Goal: Information Seeking & Learning: Compare options

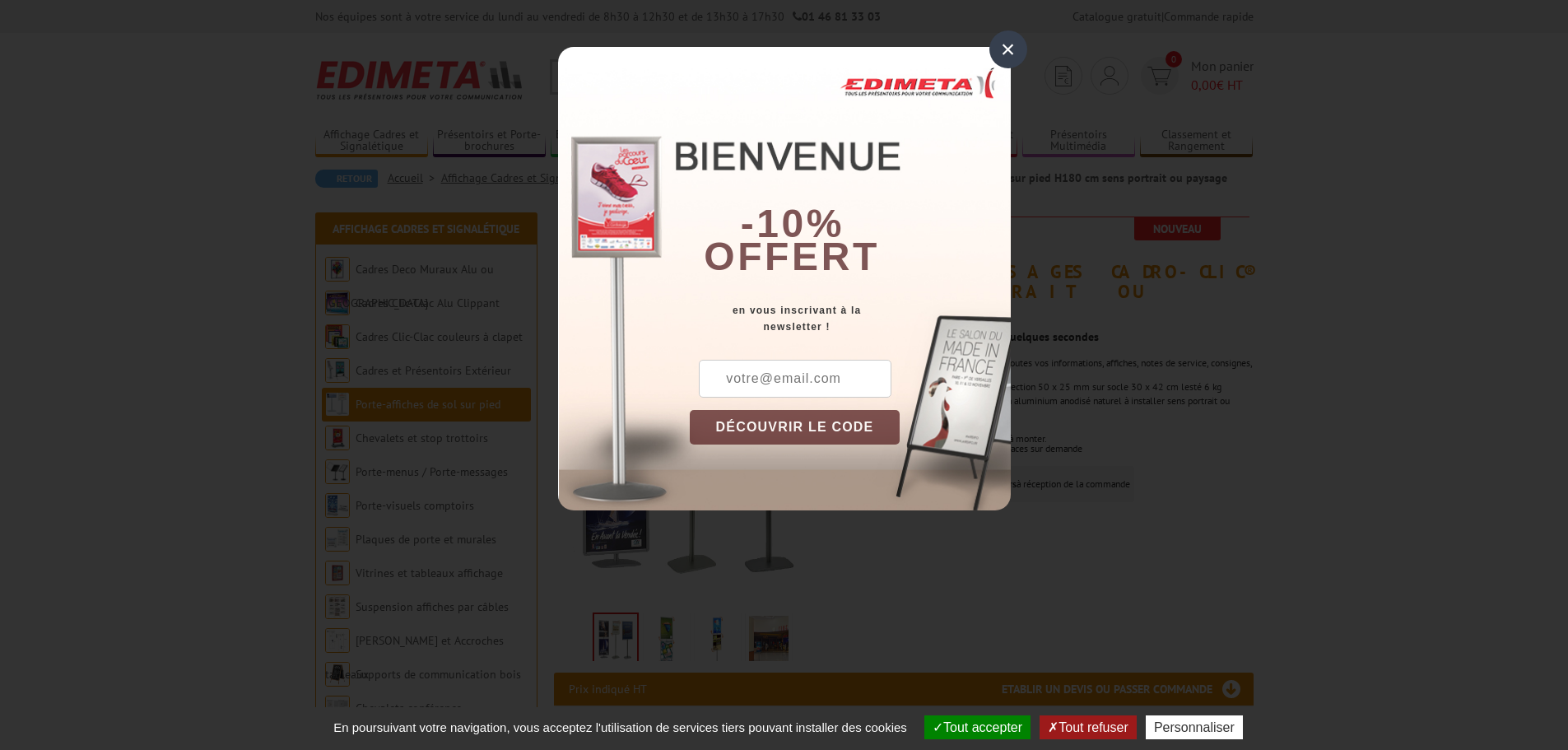
click at [1005, 51] on div "×" at bounding box center [1009, 49] width 38 height 38
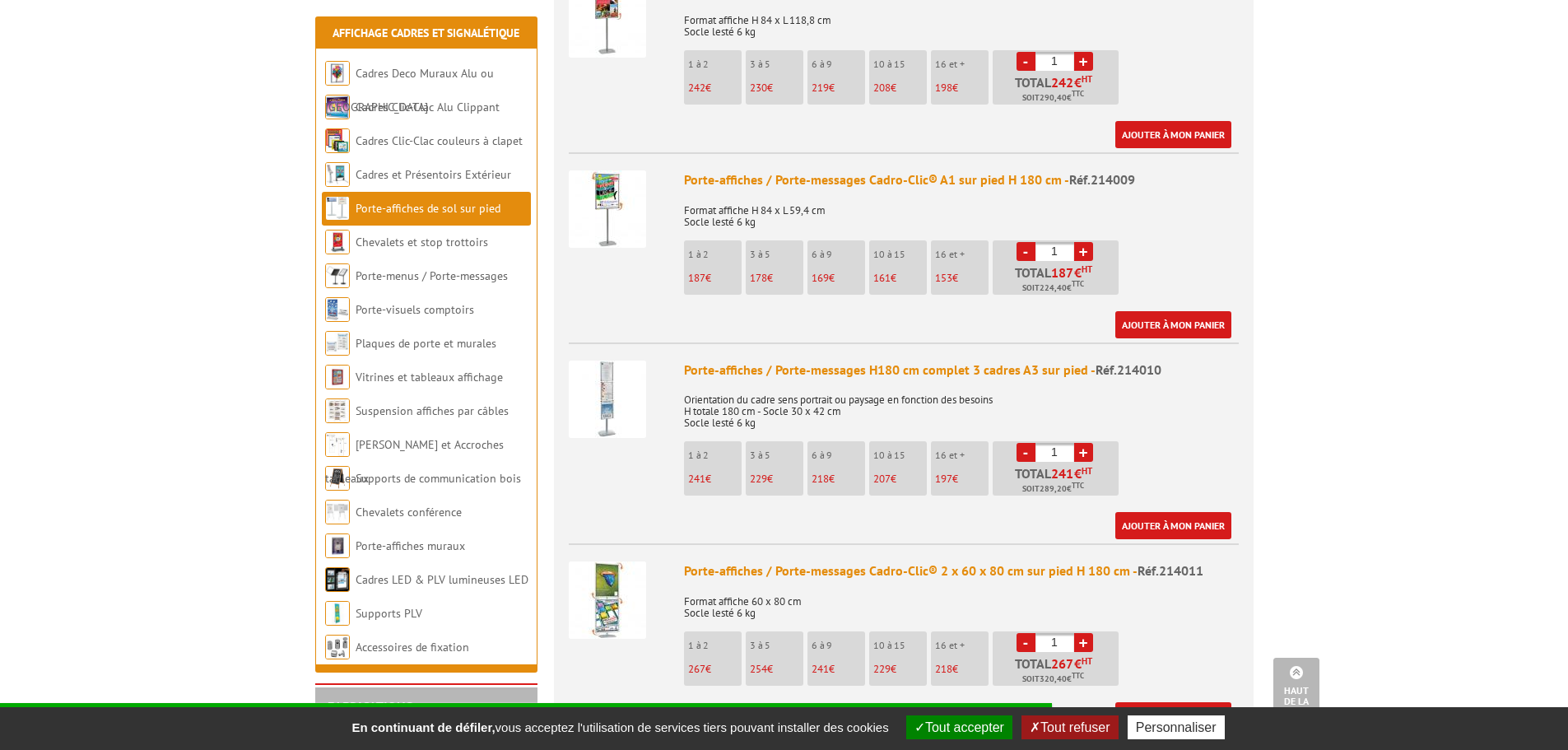
scroll to position [1235, 0]
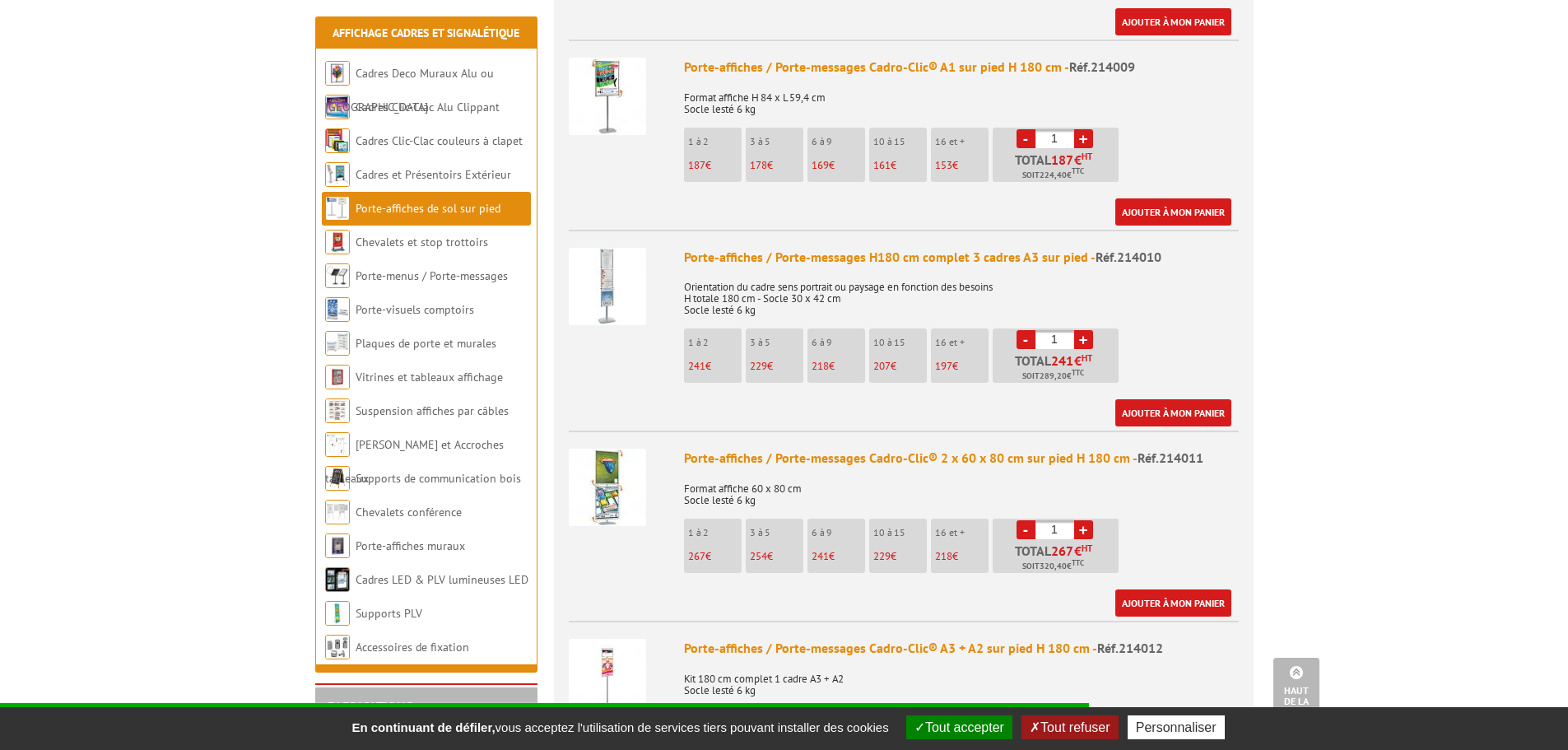
click at [616, 269] on img at bounding box center [608, 287] width 77 height 77
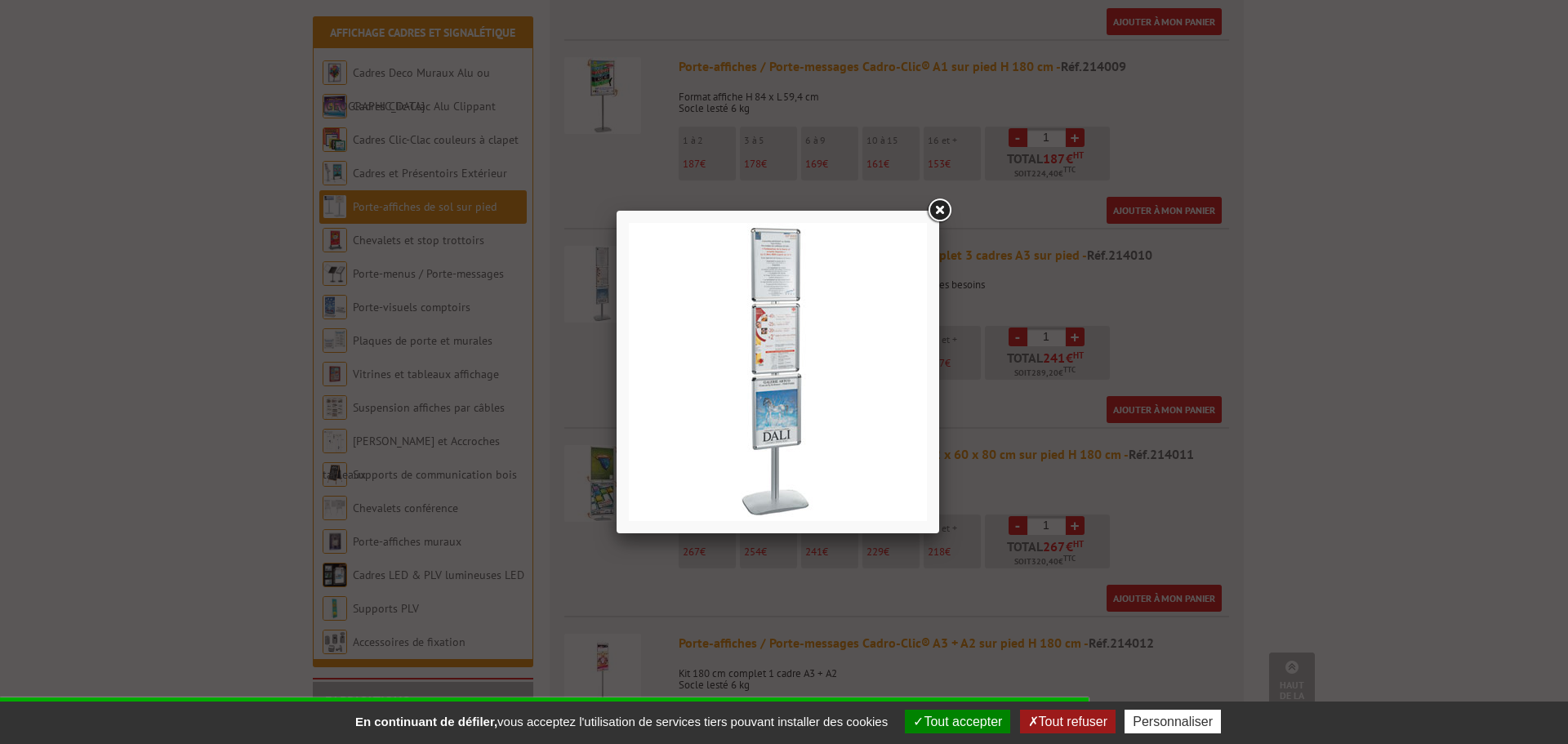
click at [943, 208] on link at bounding box center [939, 210] width 29 height 29
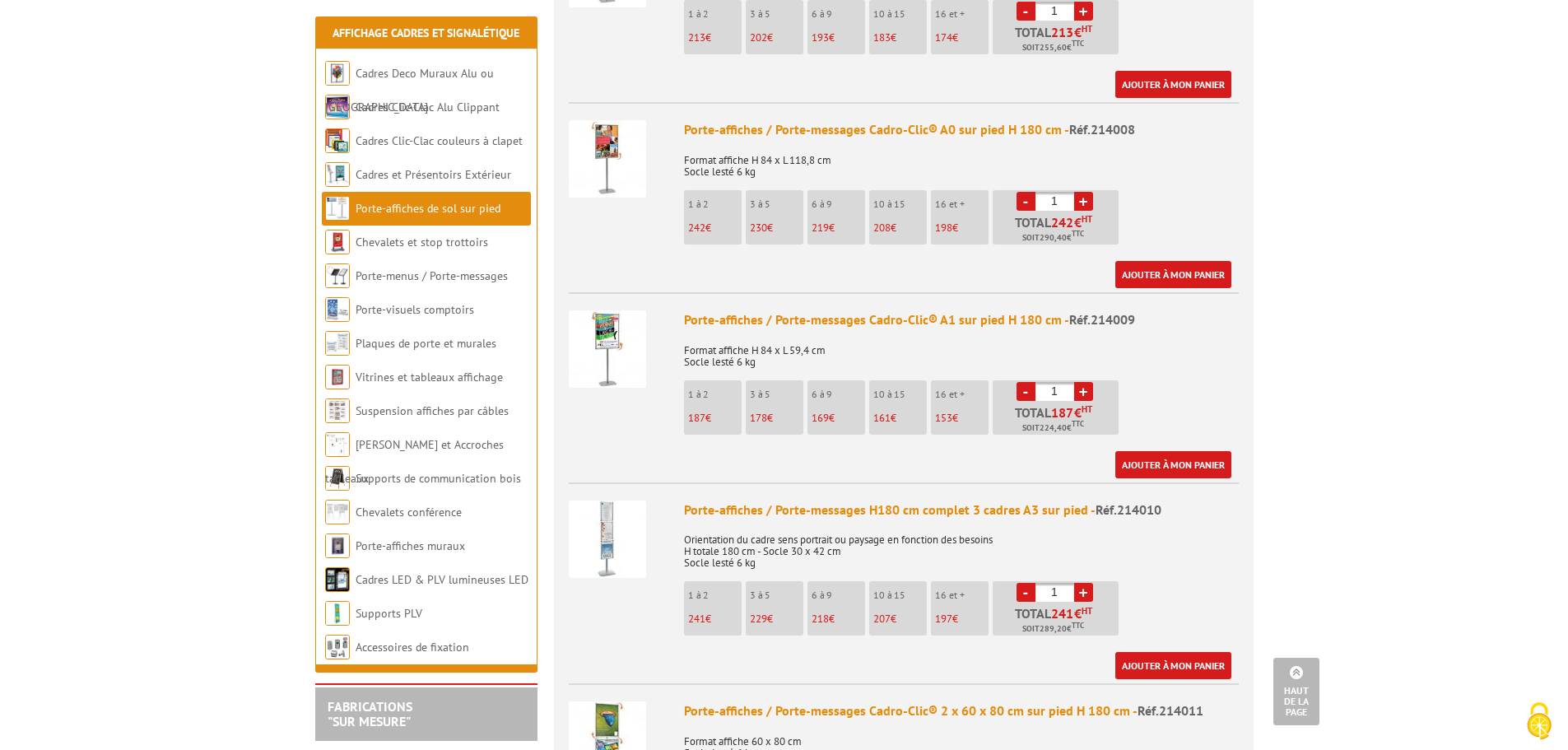
scroll to position [988, 0]
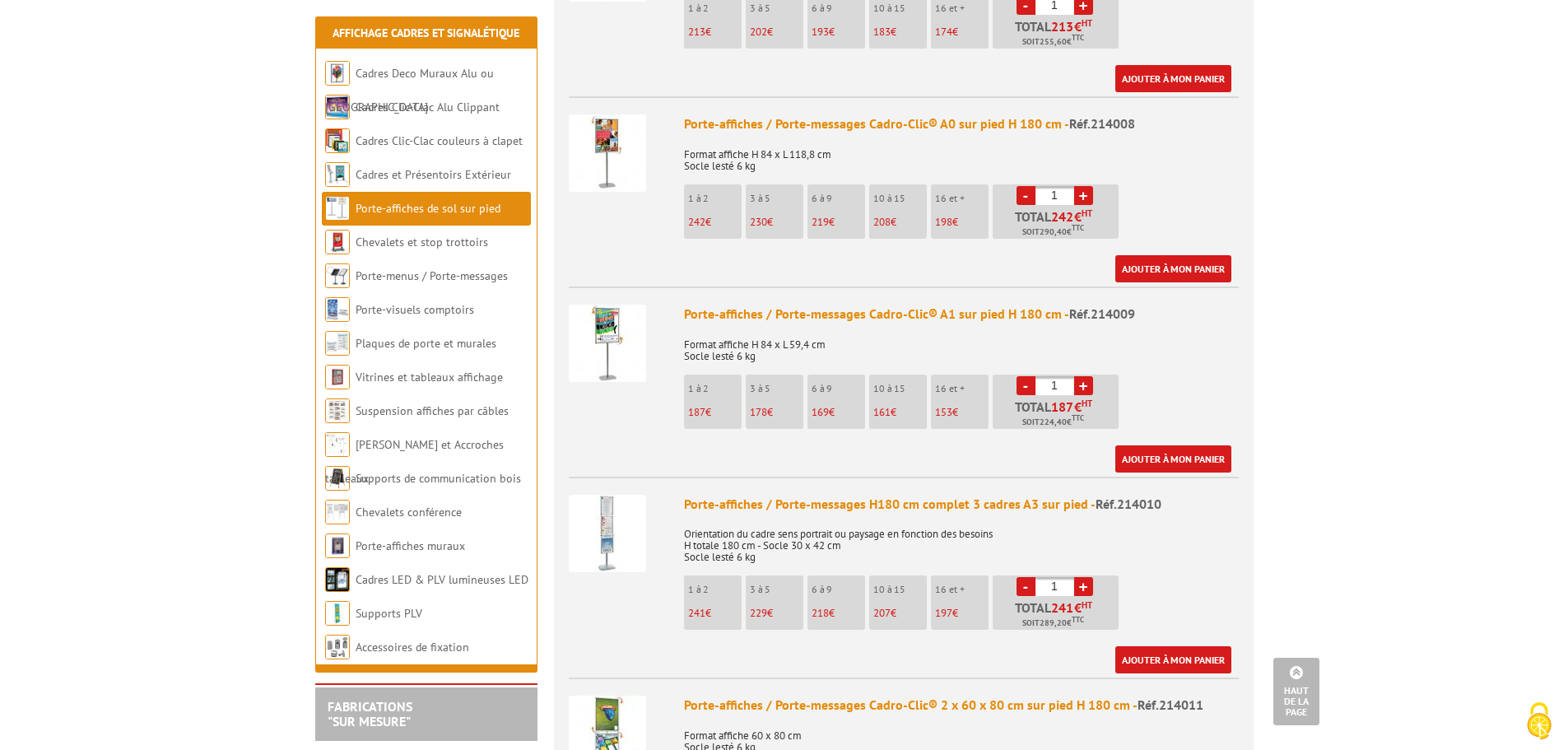
click at [616, 494] on img at bounding box center [608, 533] width 77 height 77
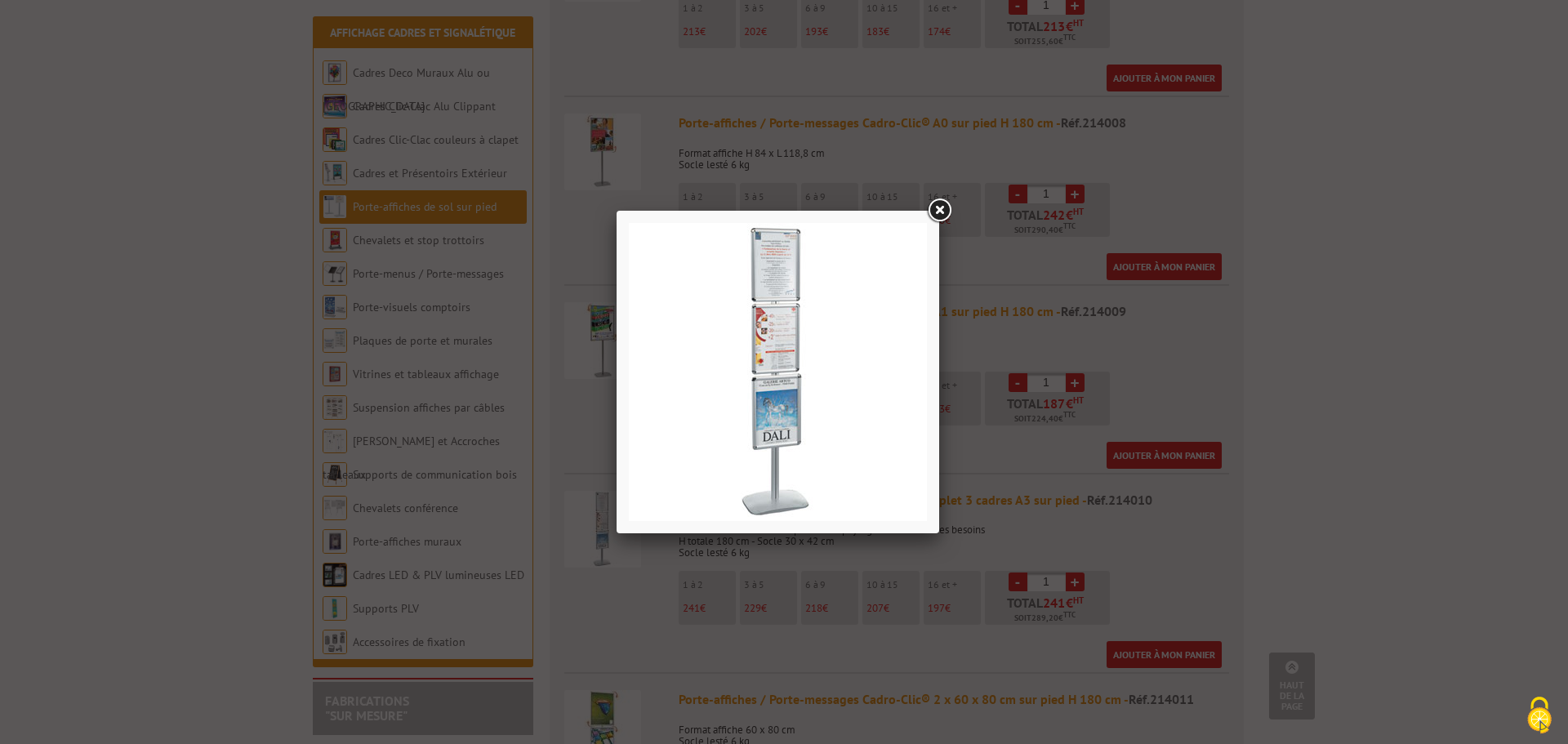
click at [934, 212] on link at bounding box center [939, 210] width 29 height 29
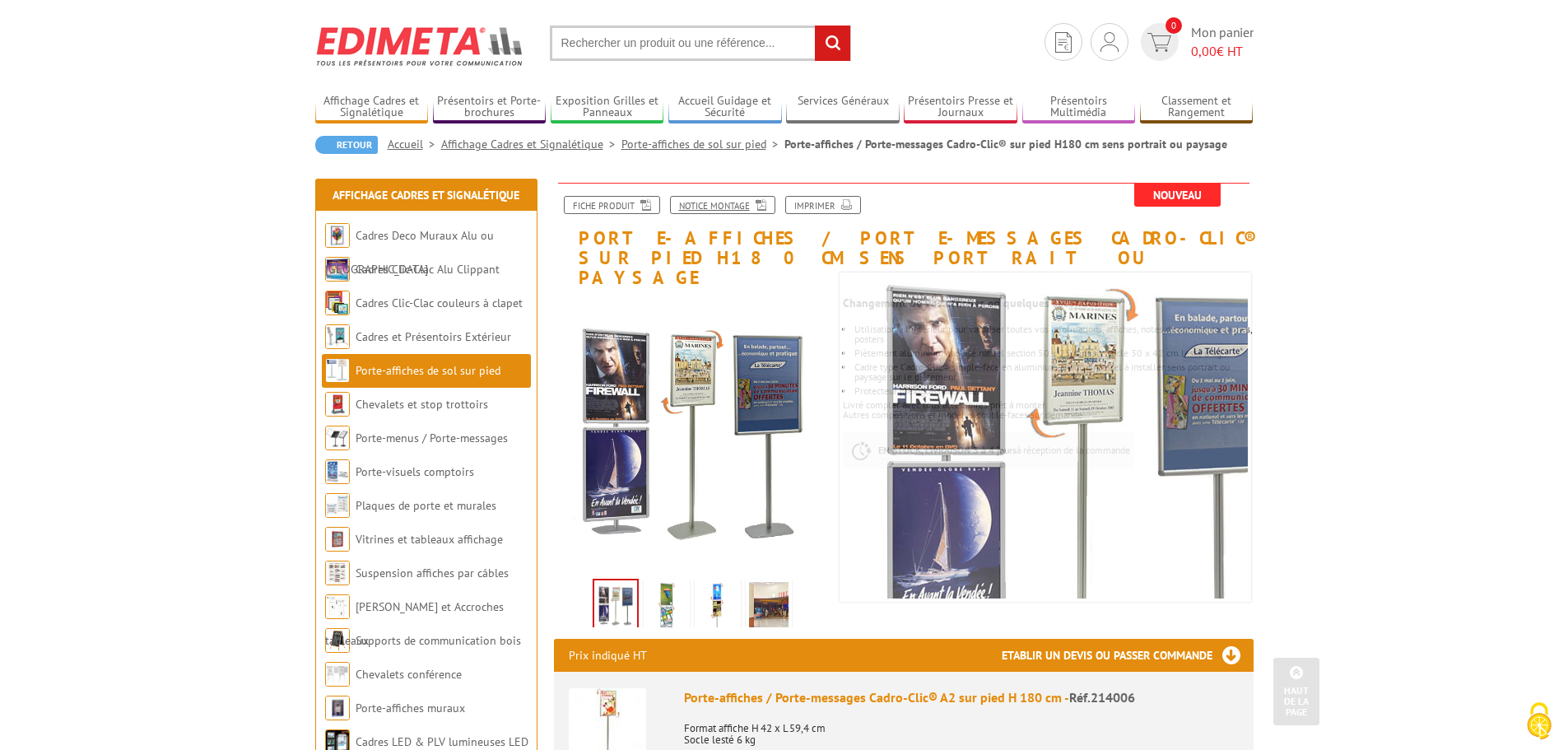
scroll to position [0, 0]
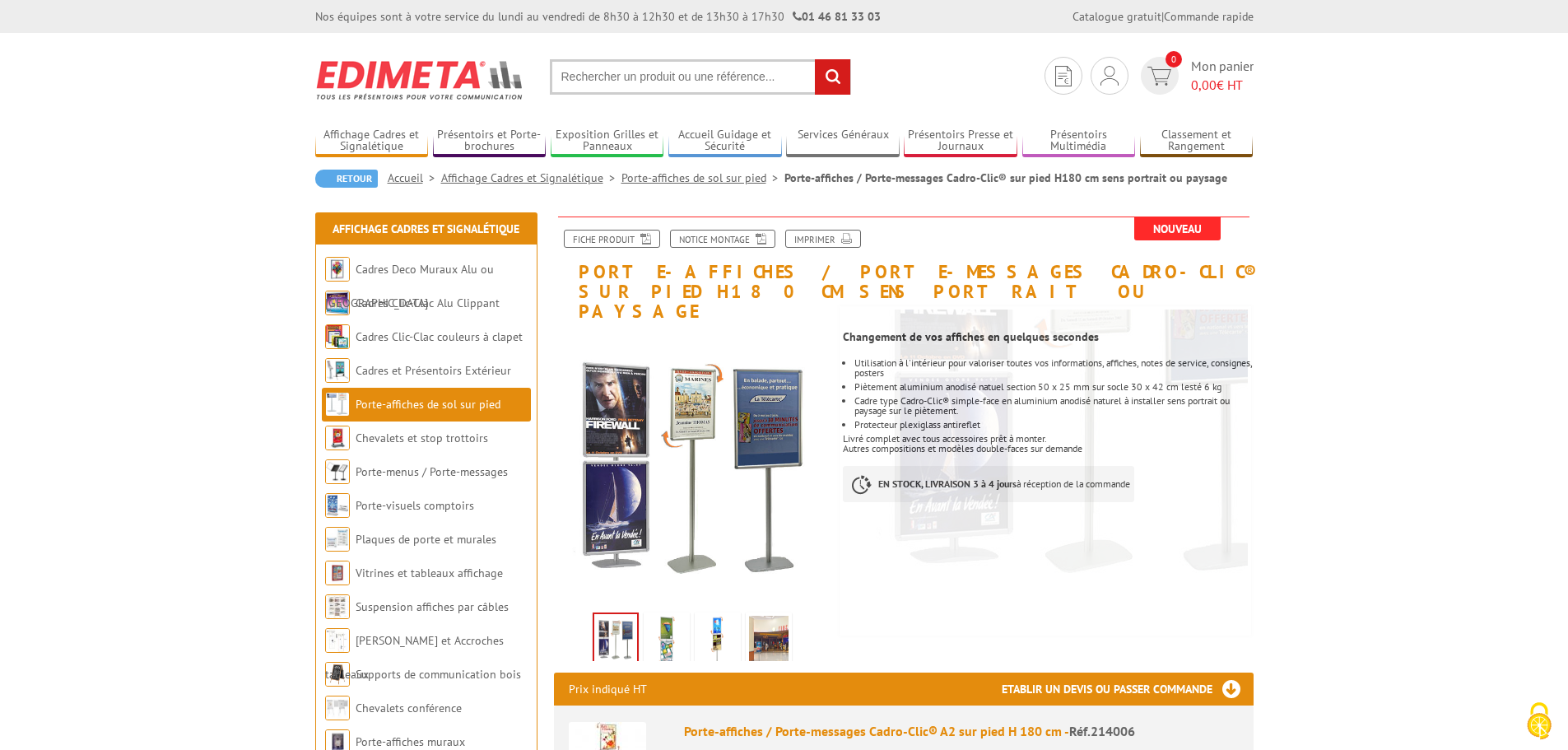
click at [685, 622] on img at bounding box center [667, 642] width 40 height 51
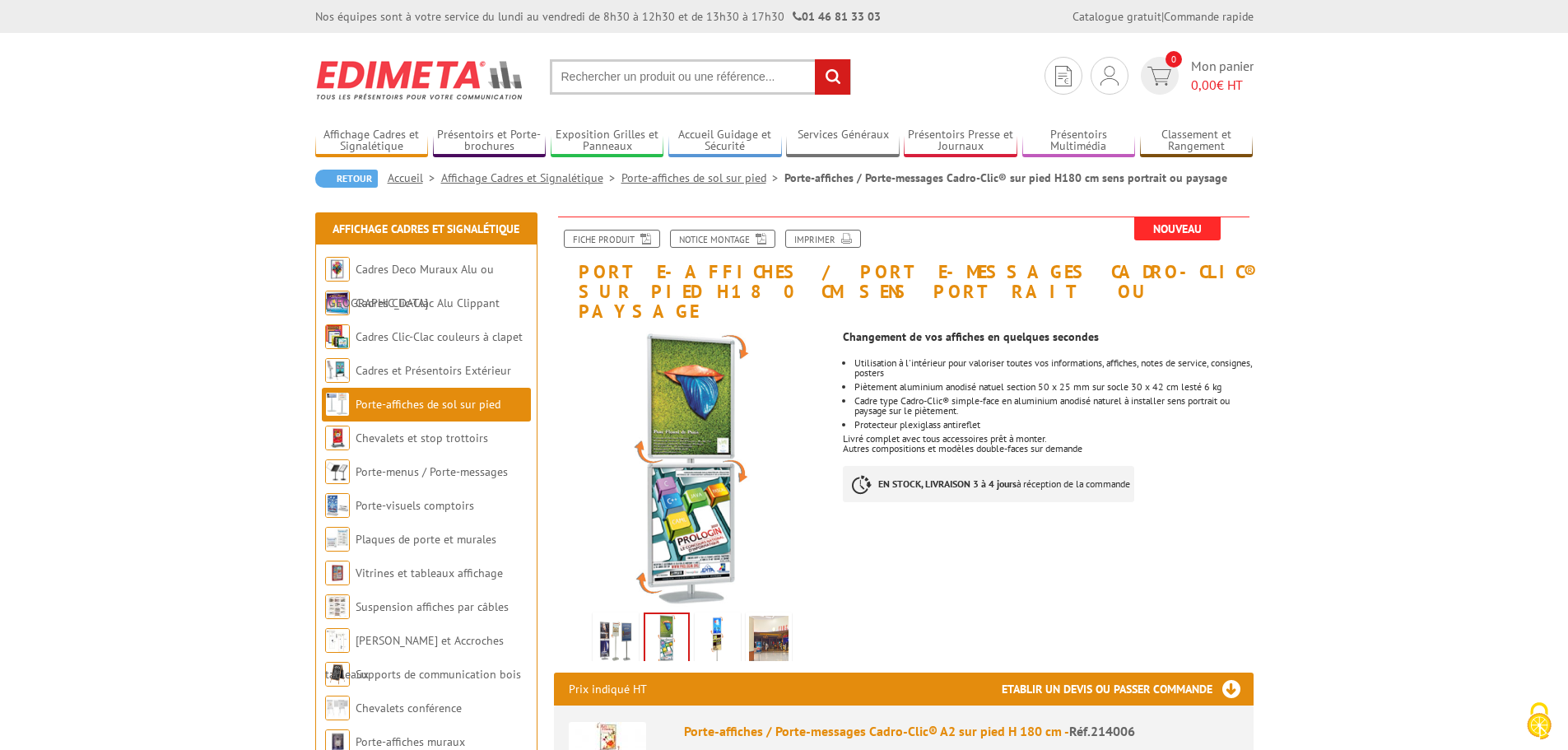
click at [711, 622] on img at bounding box center [718, 642] width 40 height 51
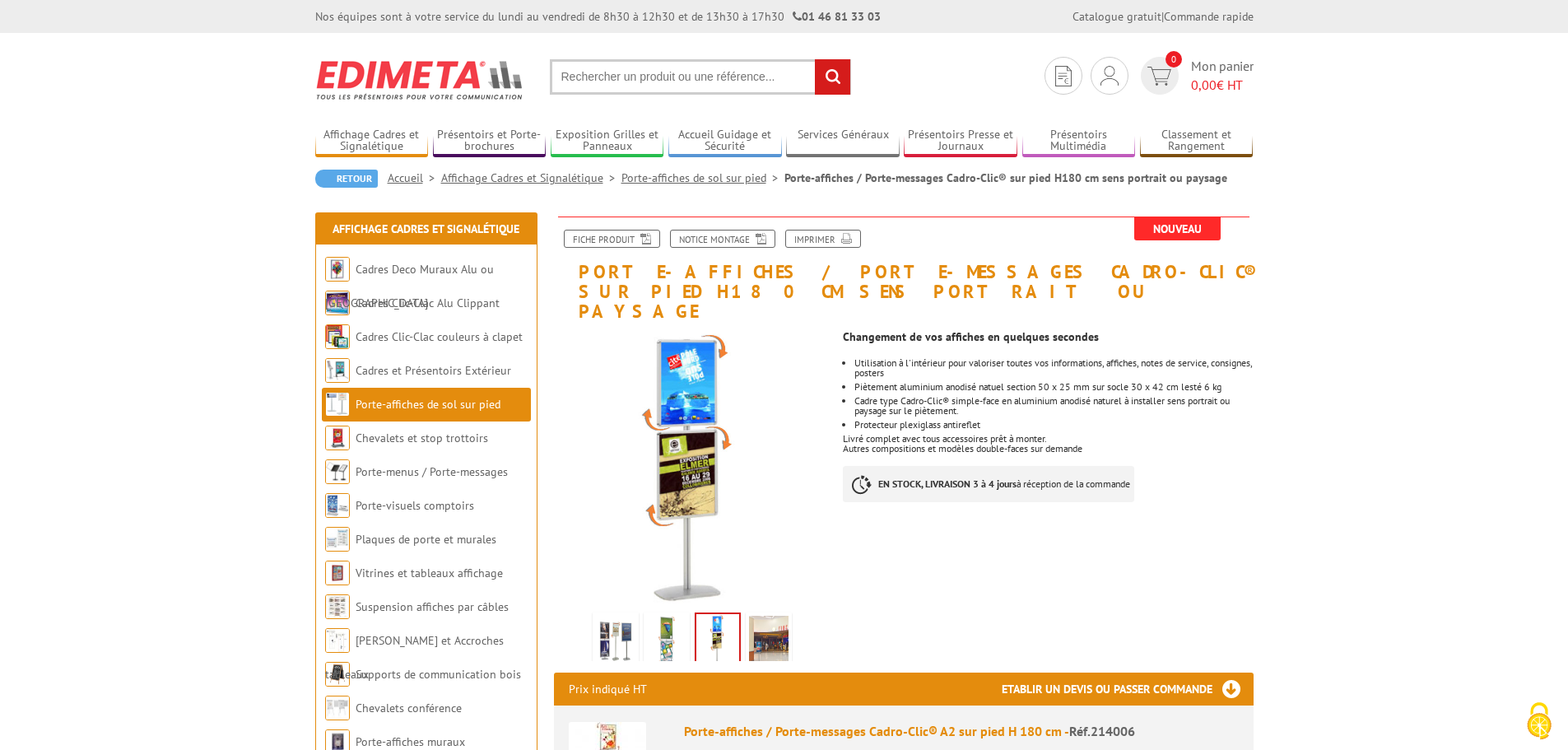
click at [754, 620] on img at bounding box center [769, 642] width 40 height 51
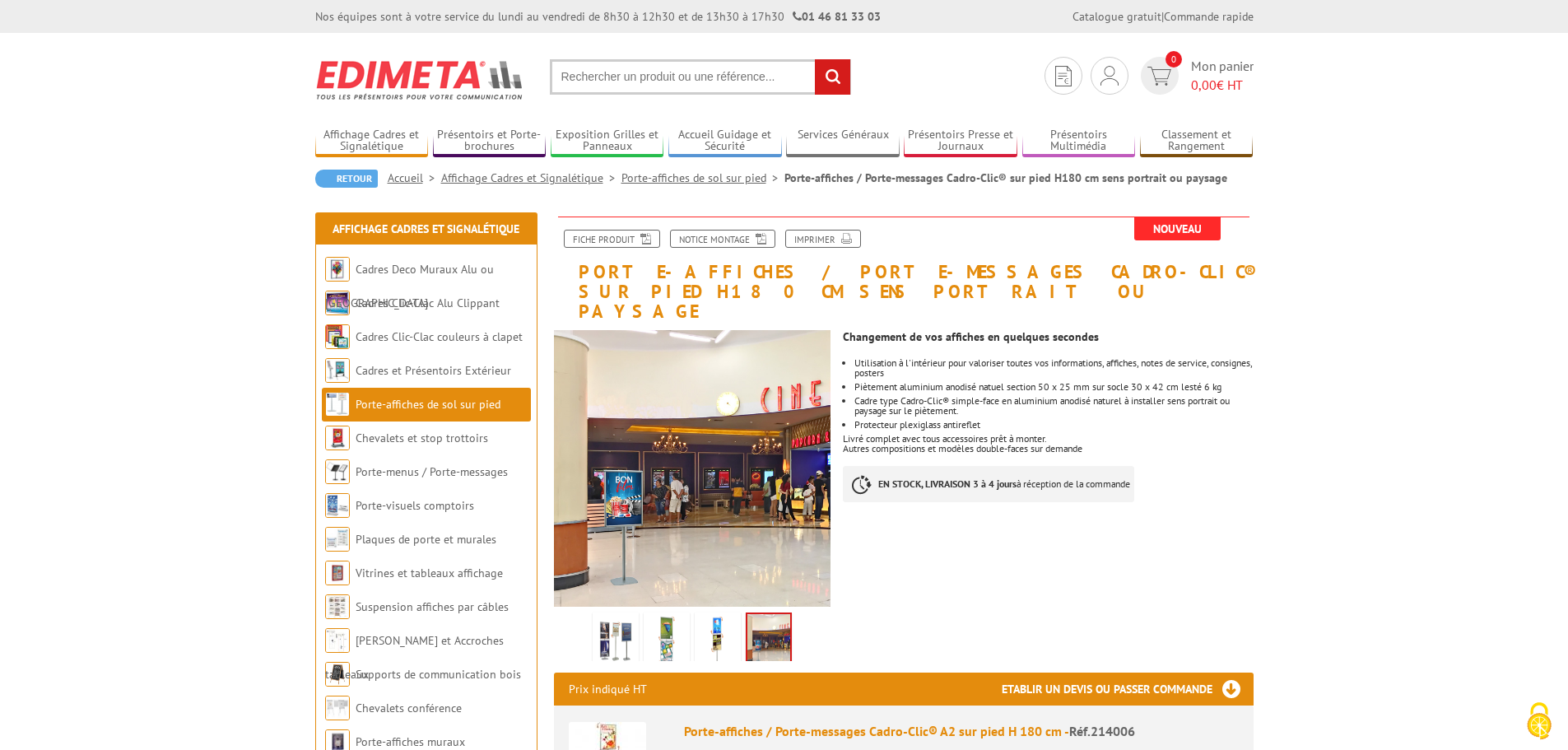
click at [698, 619] on img at bounding box center [718, 642] width 40 height 51
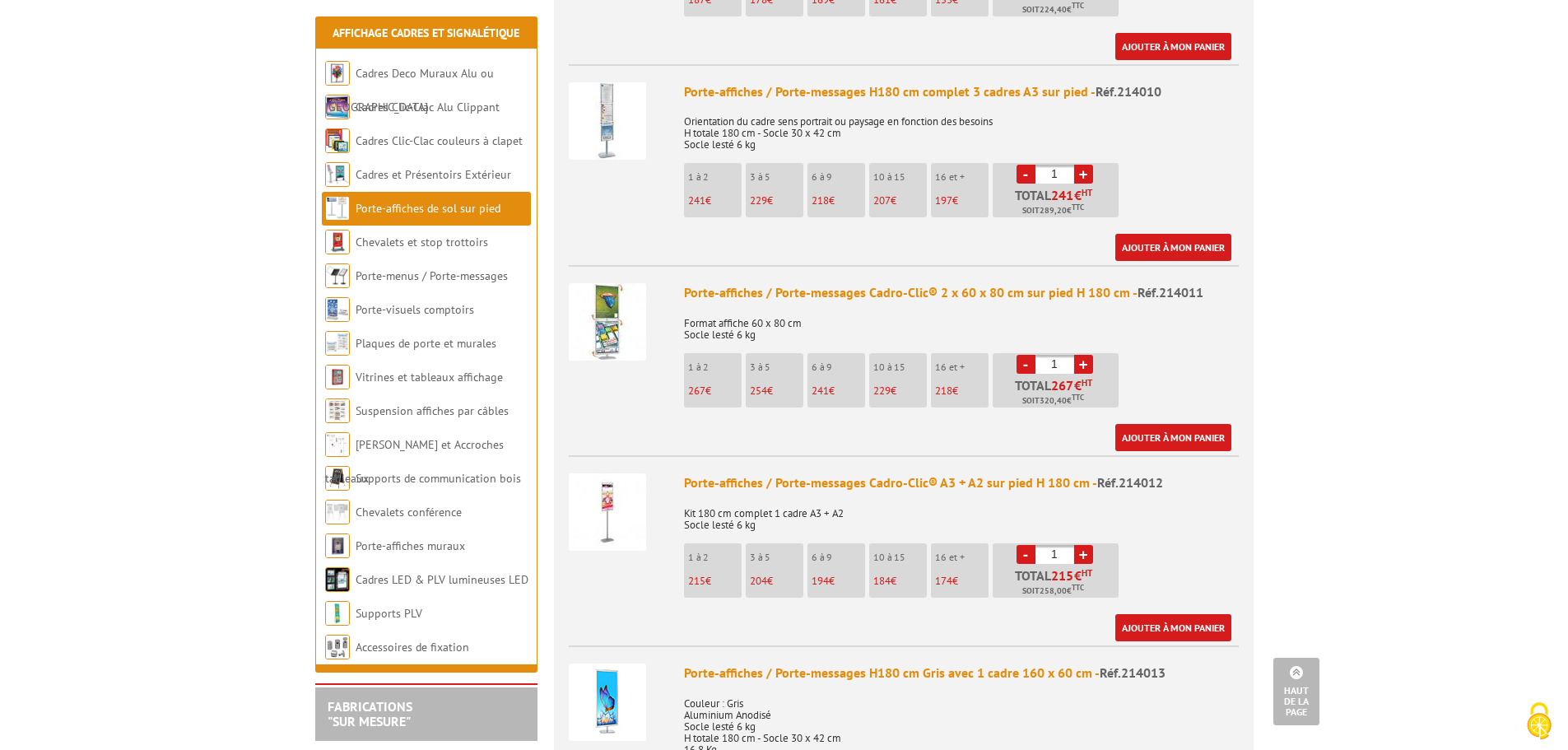
scroll to position [1399, 0]
click at [405, 303] on link "Porte-visuels comptoirs" at bounding box center [415, 309] width 119 height 15
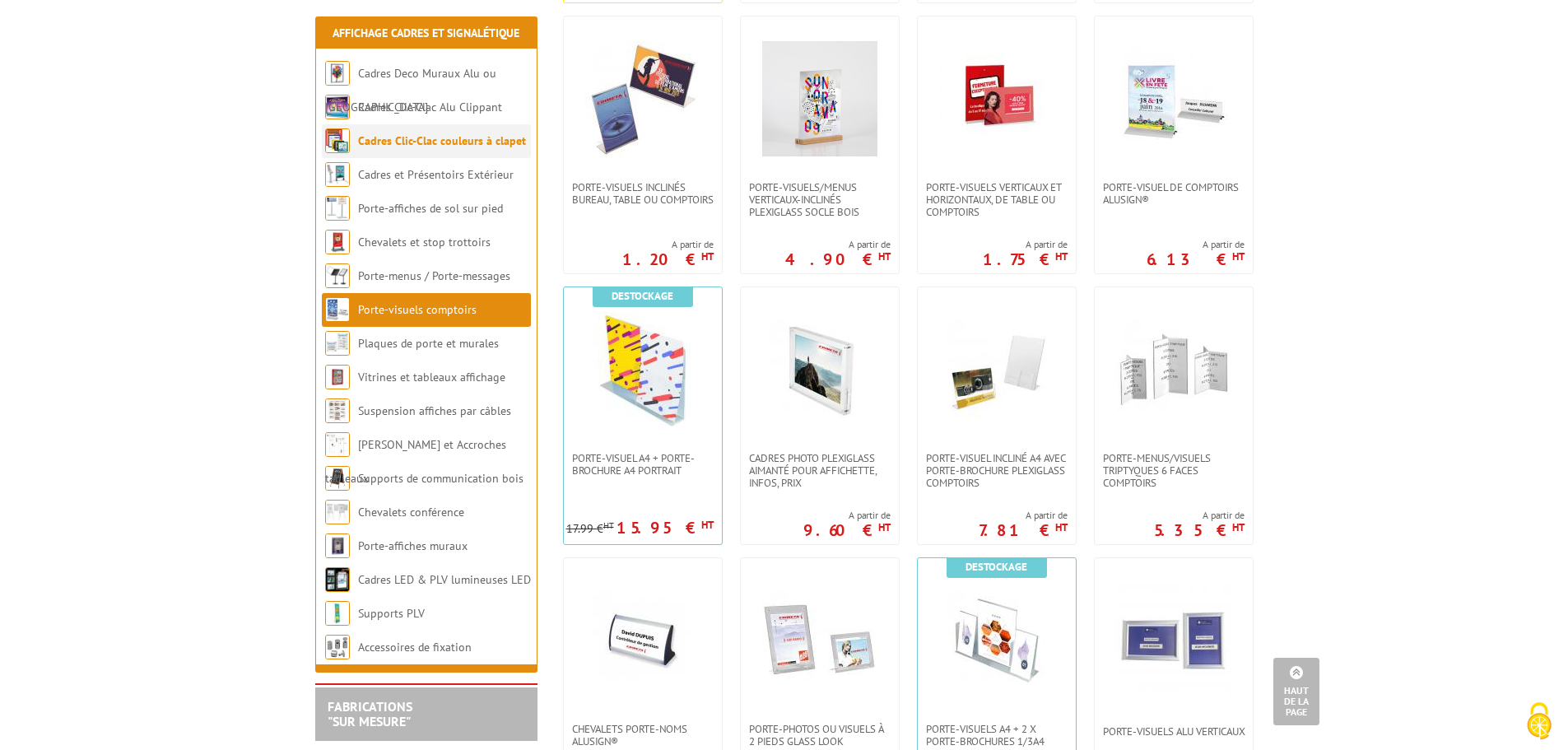
scroll to position [823, 0]
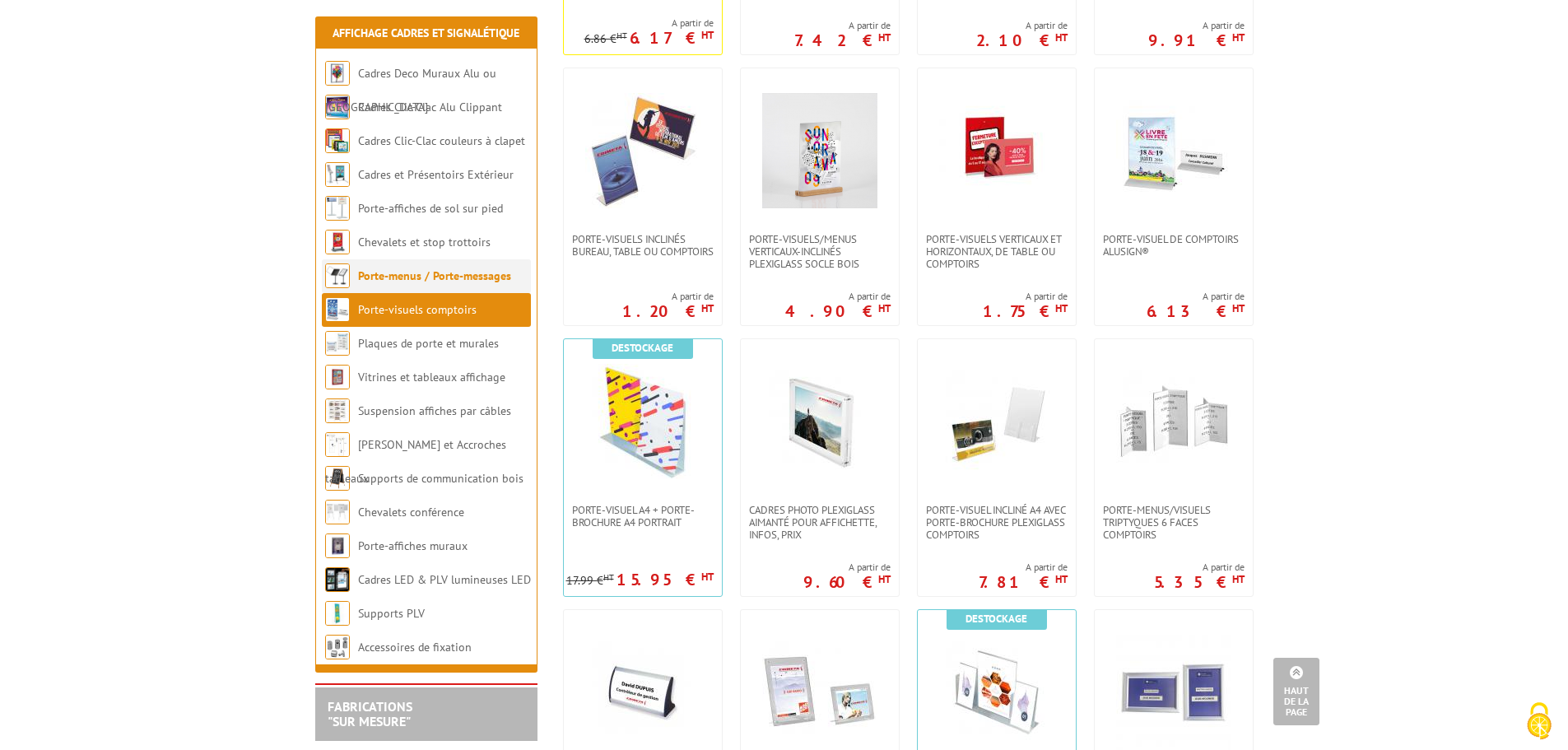
click at [433, 269] on link "Porte-menus / Porte-messages" at bounding box center [434, 275] width 153 height 15
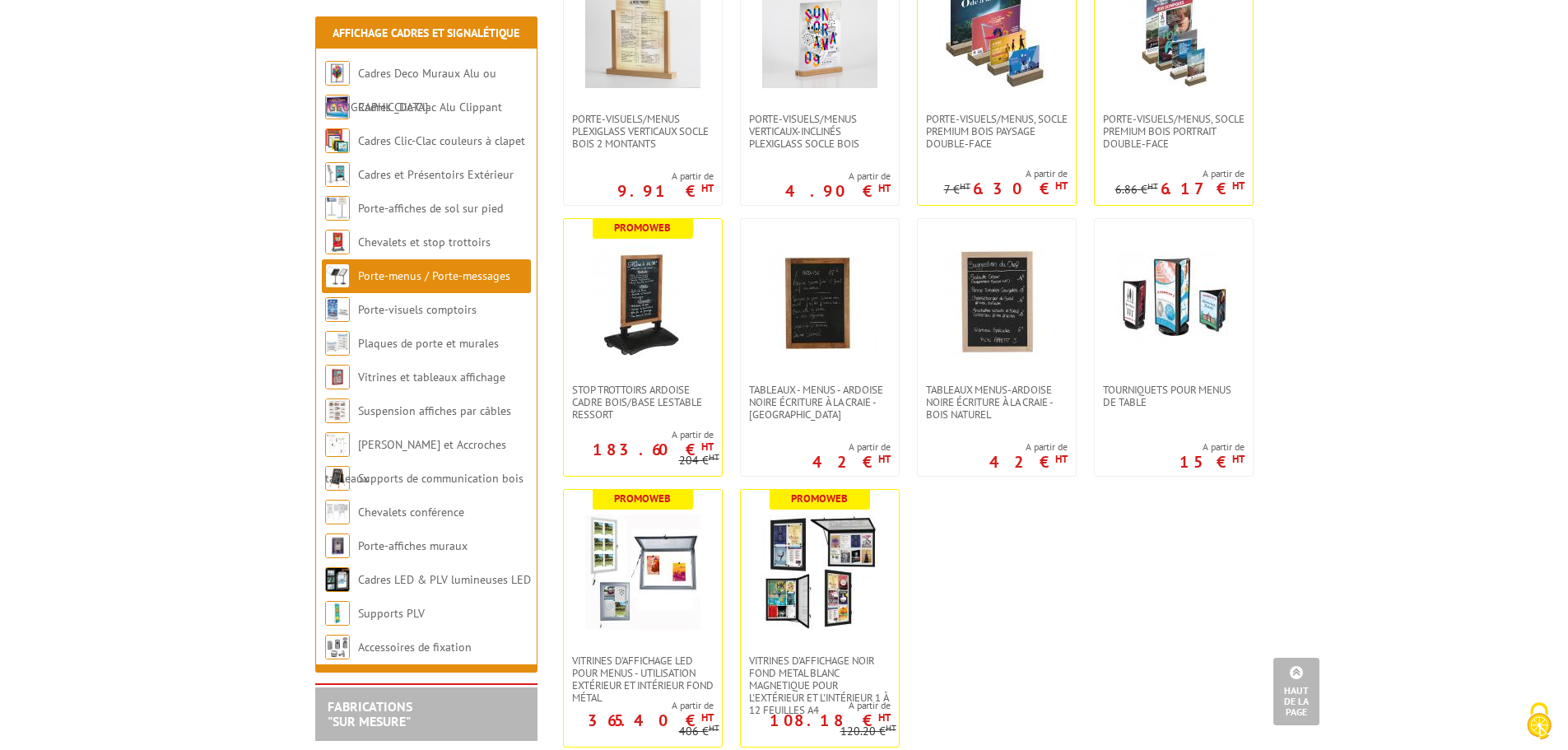
scroll to position [2387, 0]
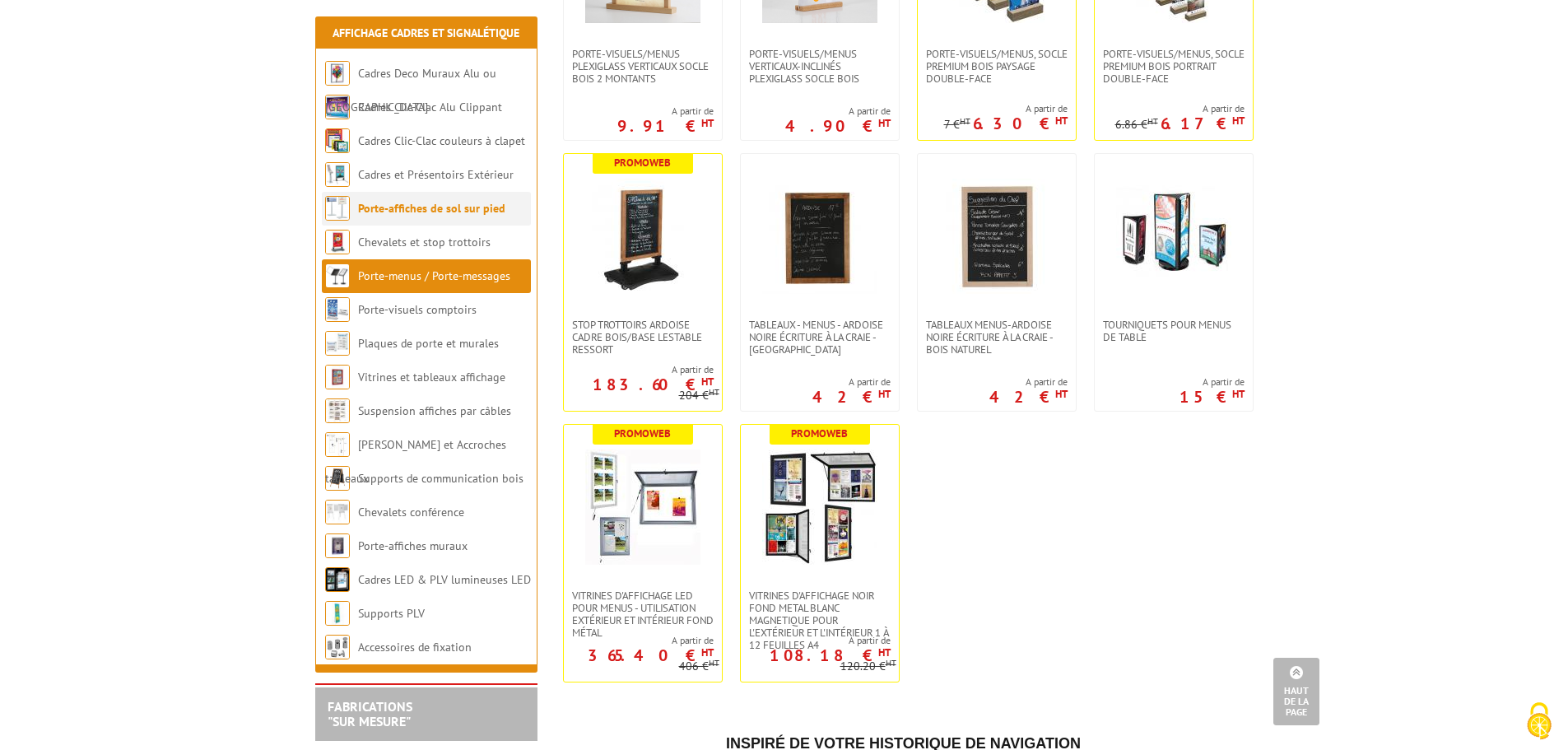
click at [434, 208] on link "Porte-affiches de sol sur pied" at bounding box center [431, 208] width 147 height 15
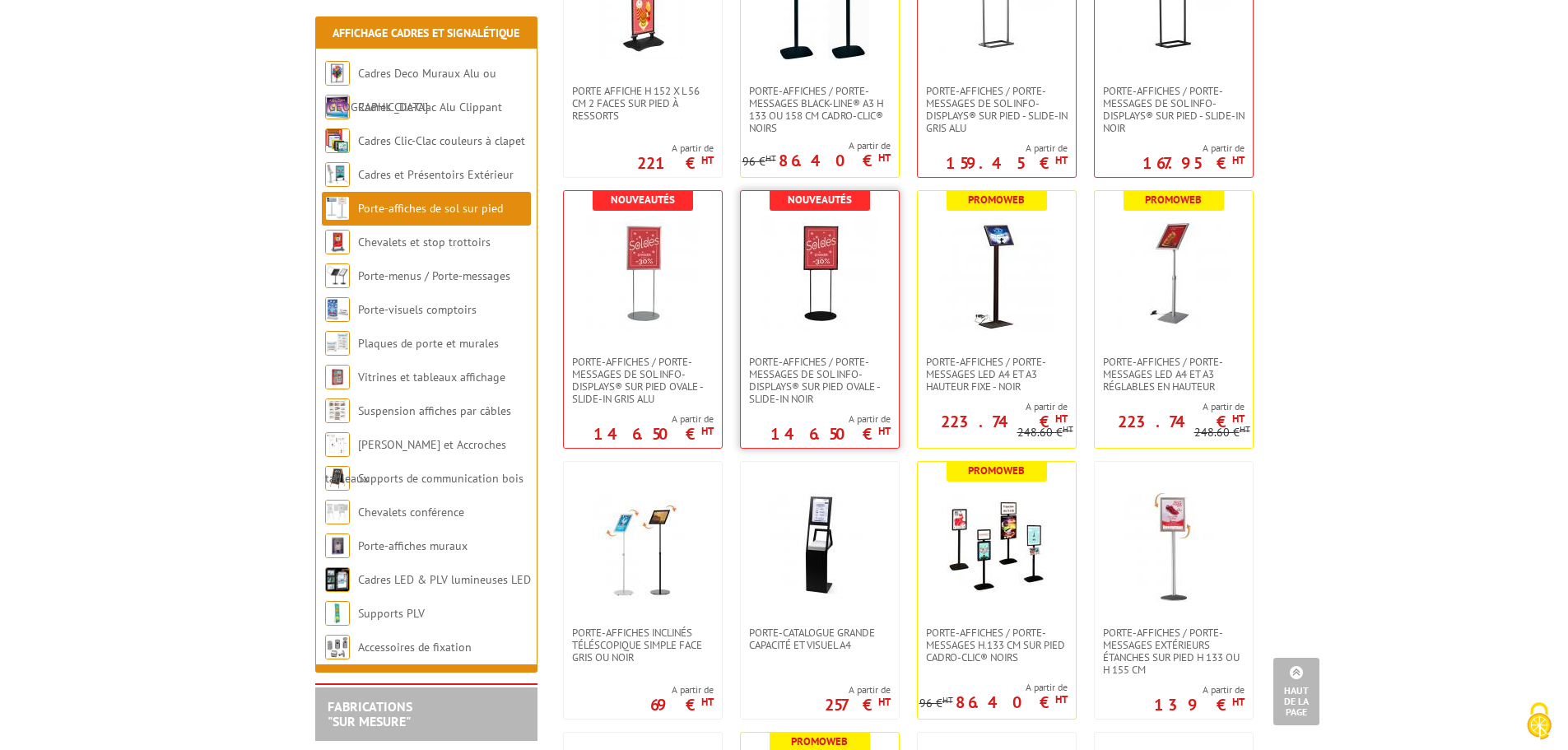
scroll to position [1008, 0]
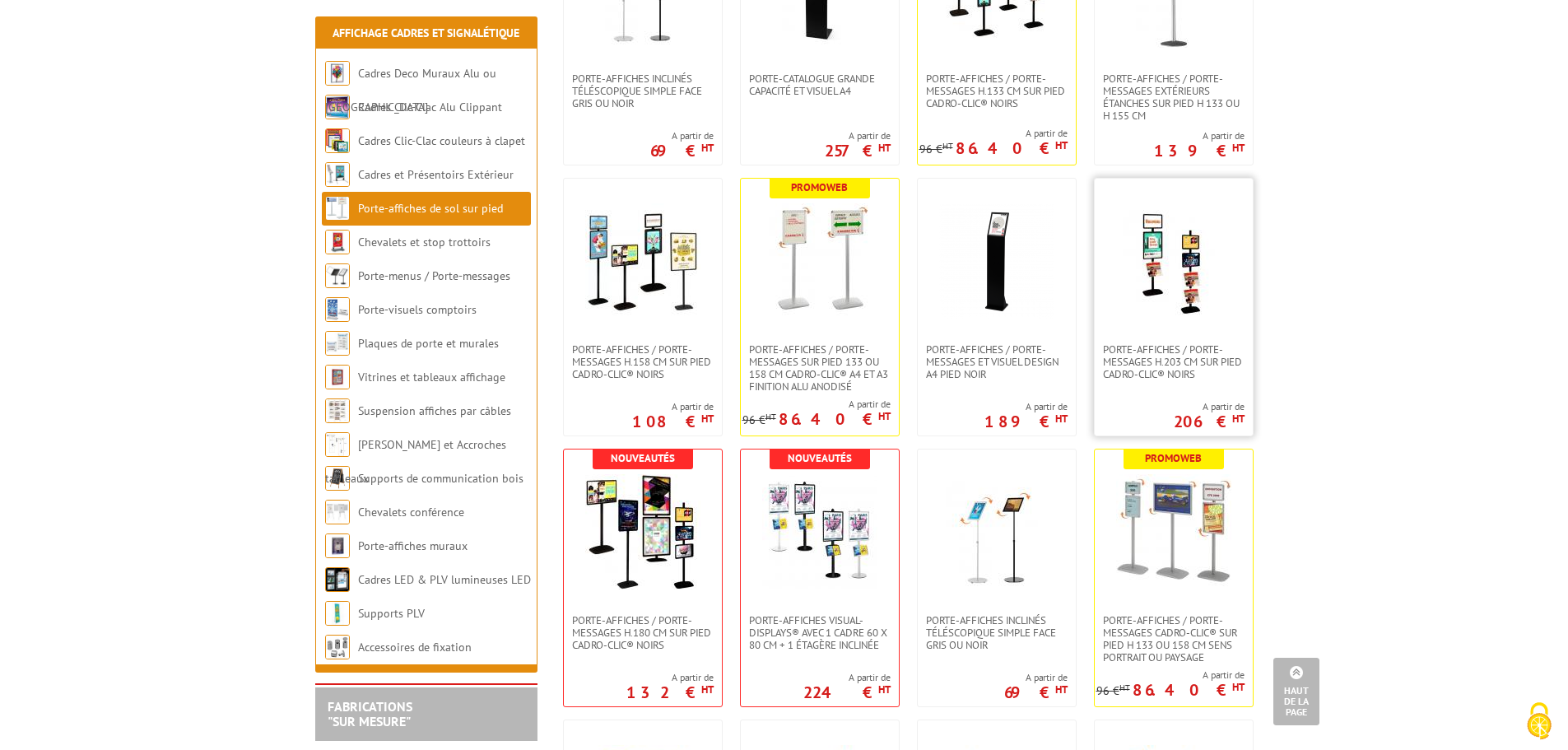
click at [1193, 274] on img at bounding box center [1174, 260] width 115 height 115
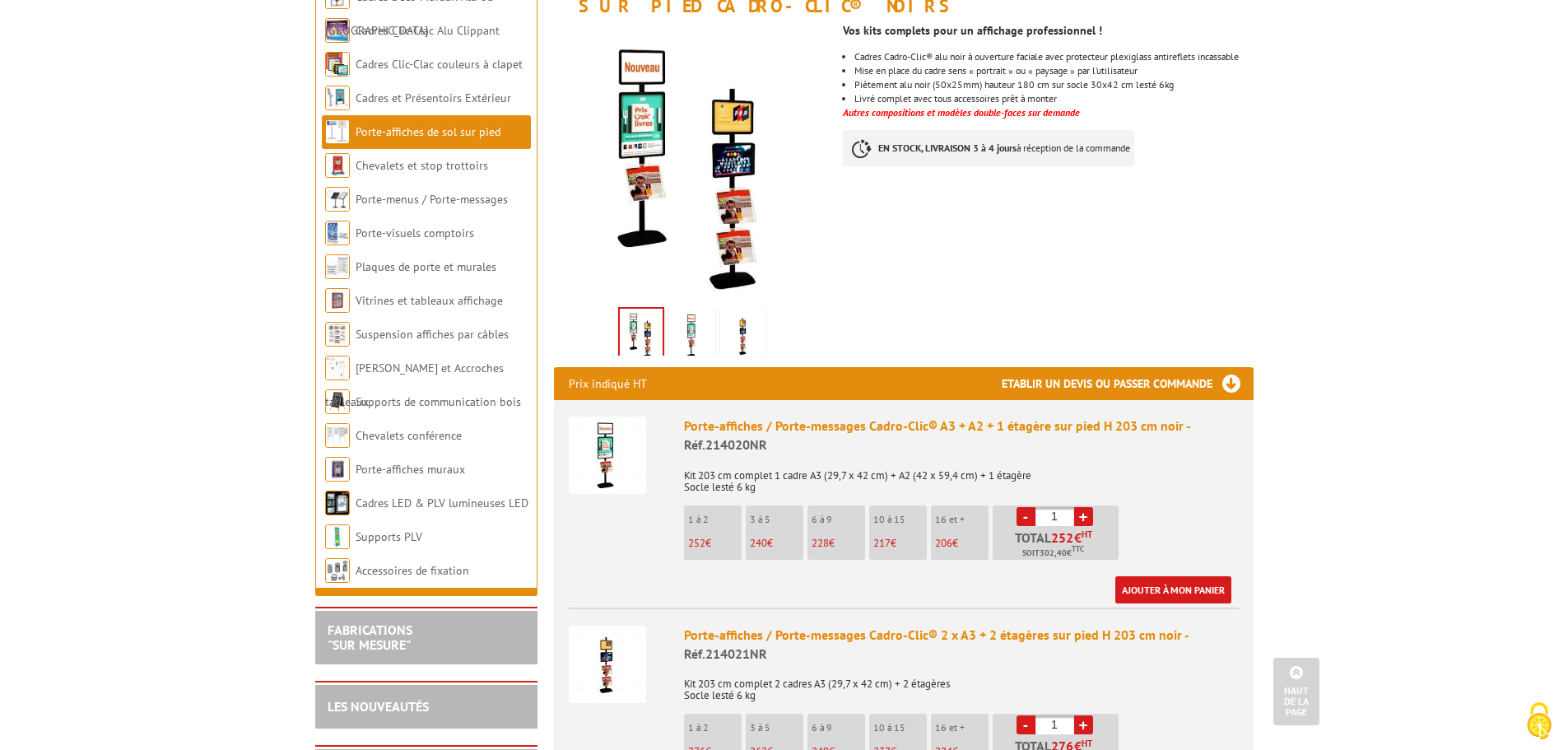
scroll to position [329, 0]
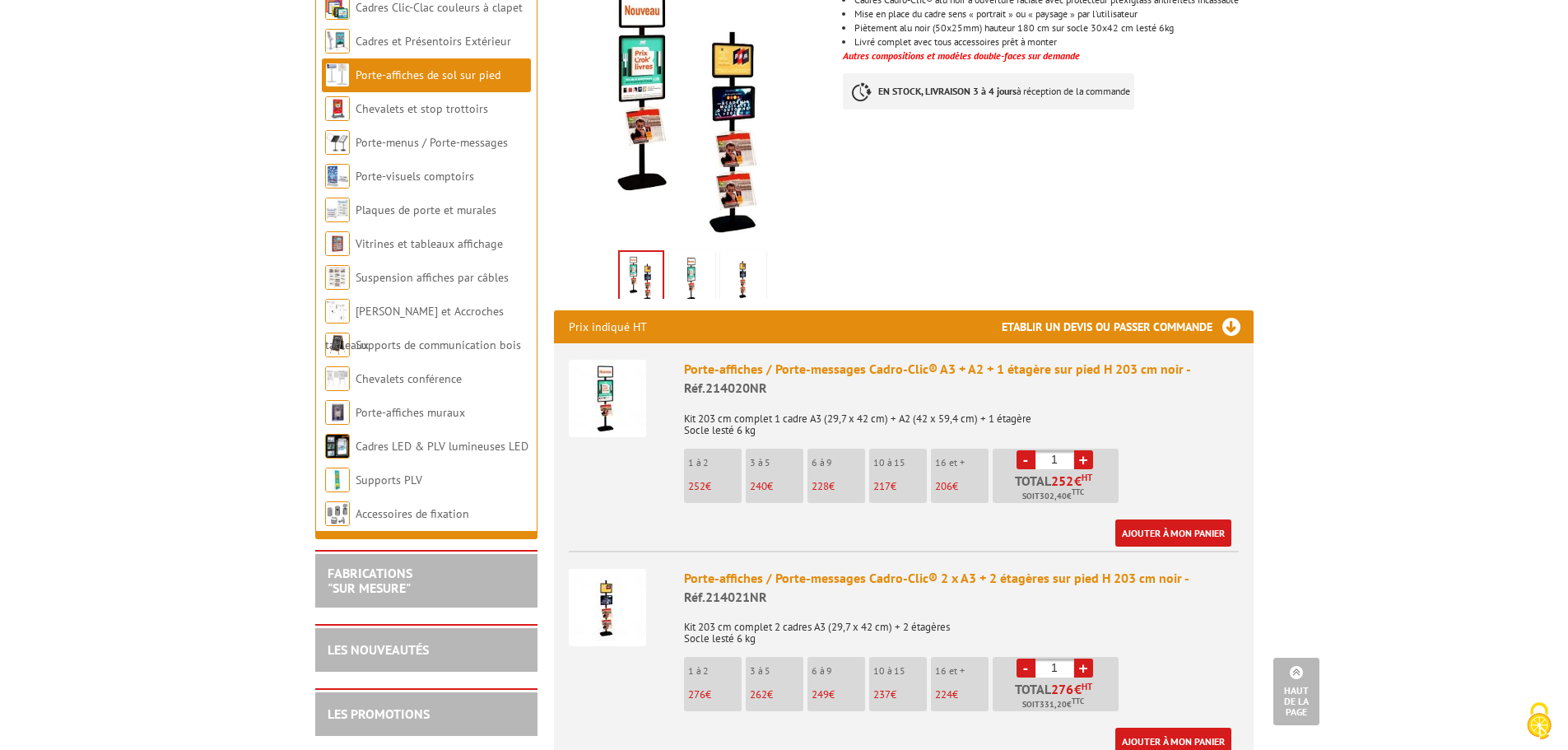
click at [620, 590] on img at bounding box center [608, 608] width 77 height 77
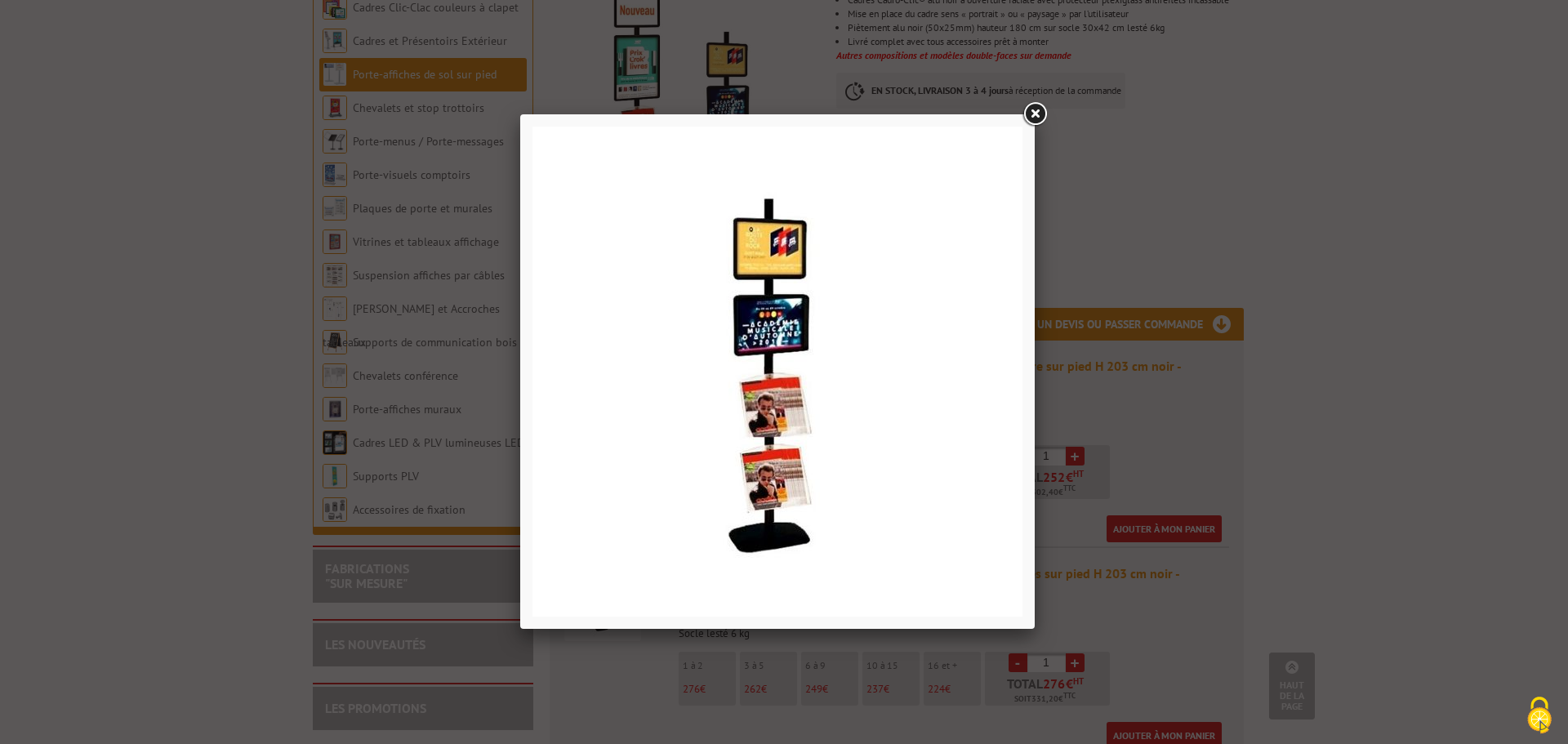
click at [1039, 116] on link at bounding box center [1034, 113] width 29 height 29
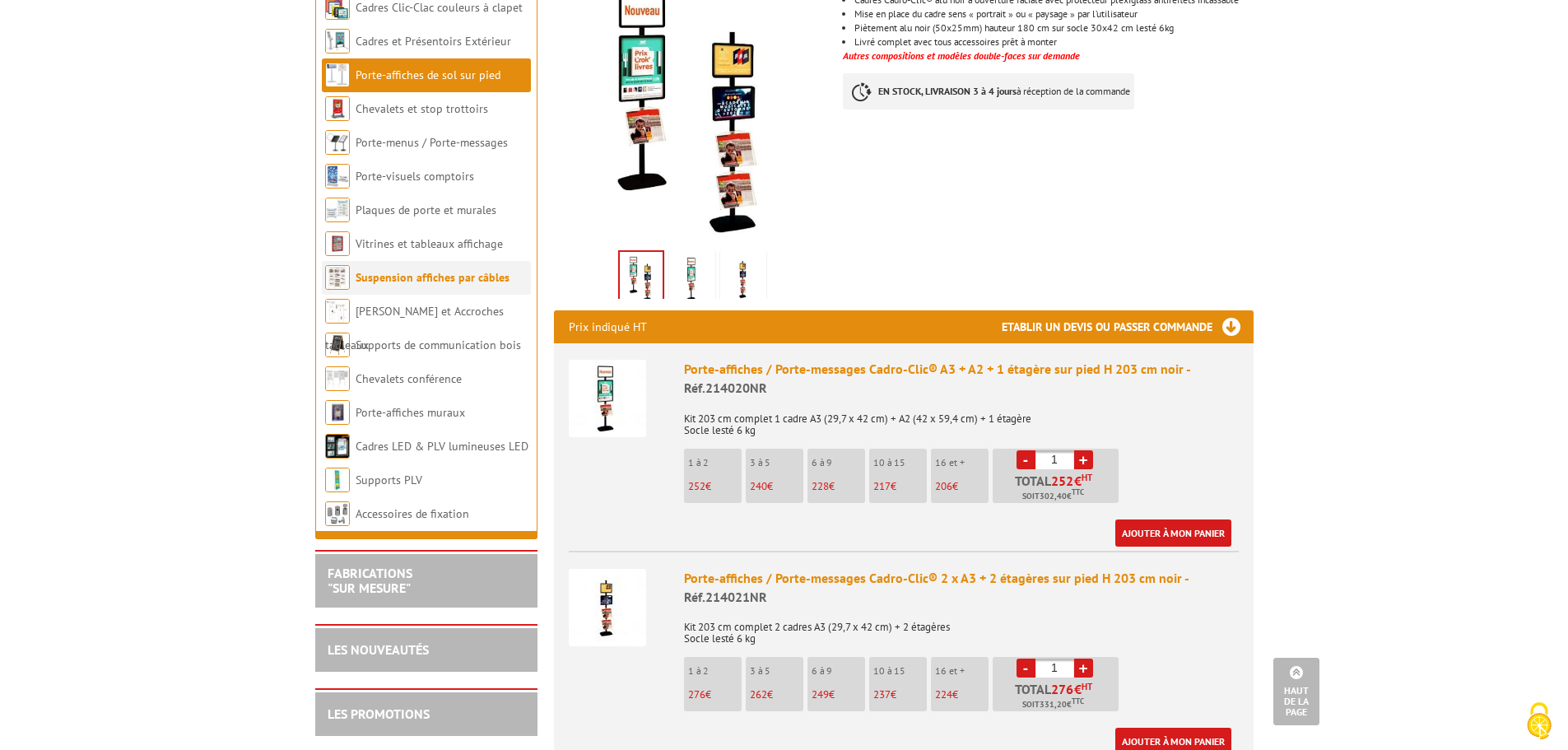
click at [372, 277] on link "Suspension affiches par câbles" at bounding box center [432, 277] width 154 height 15
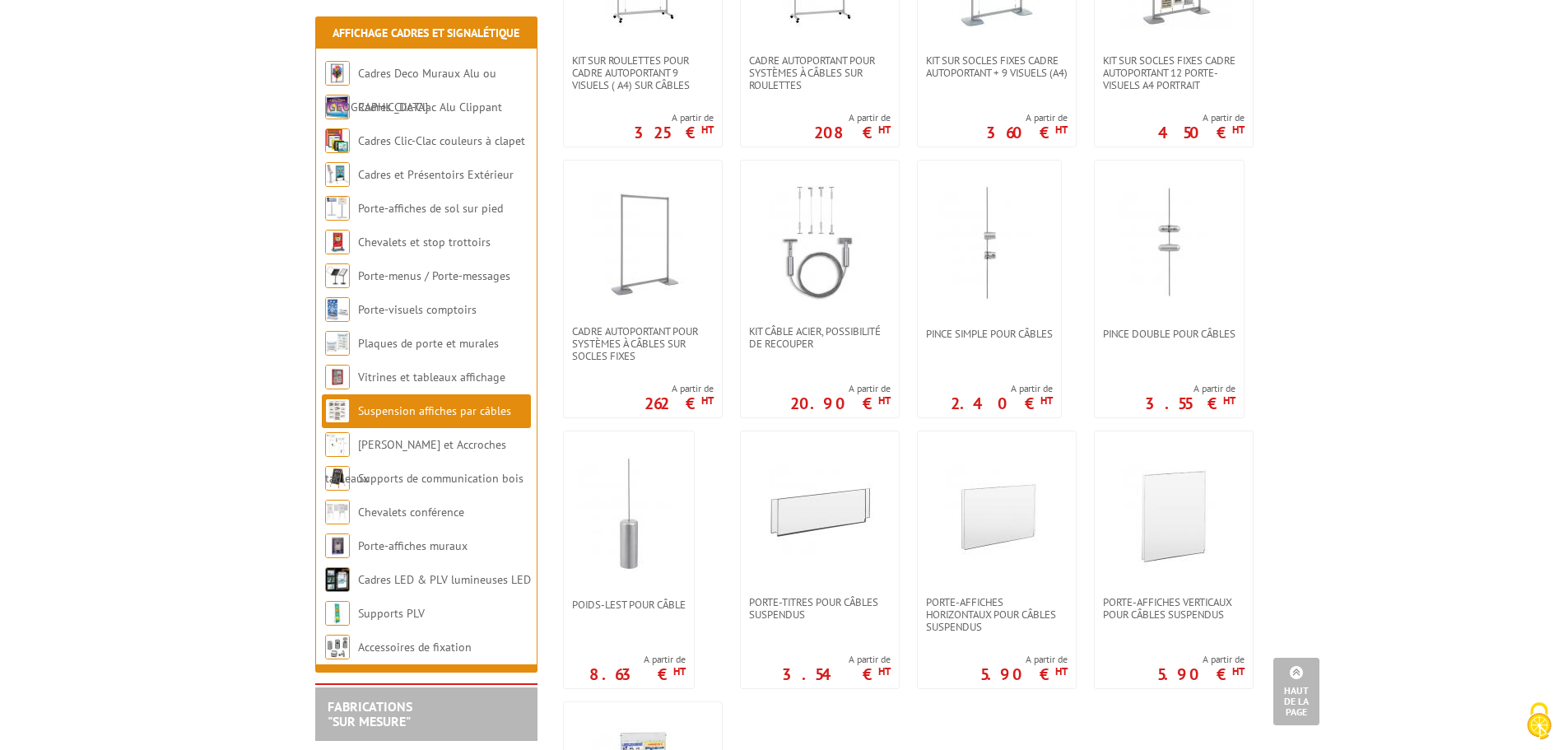
scroll to position [1235, 0]
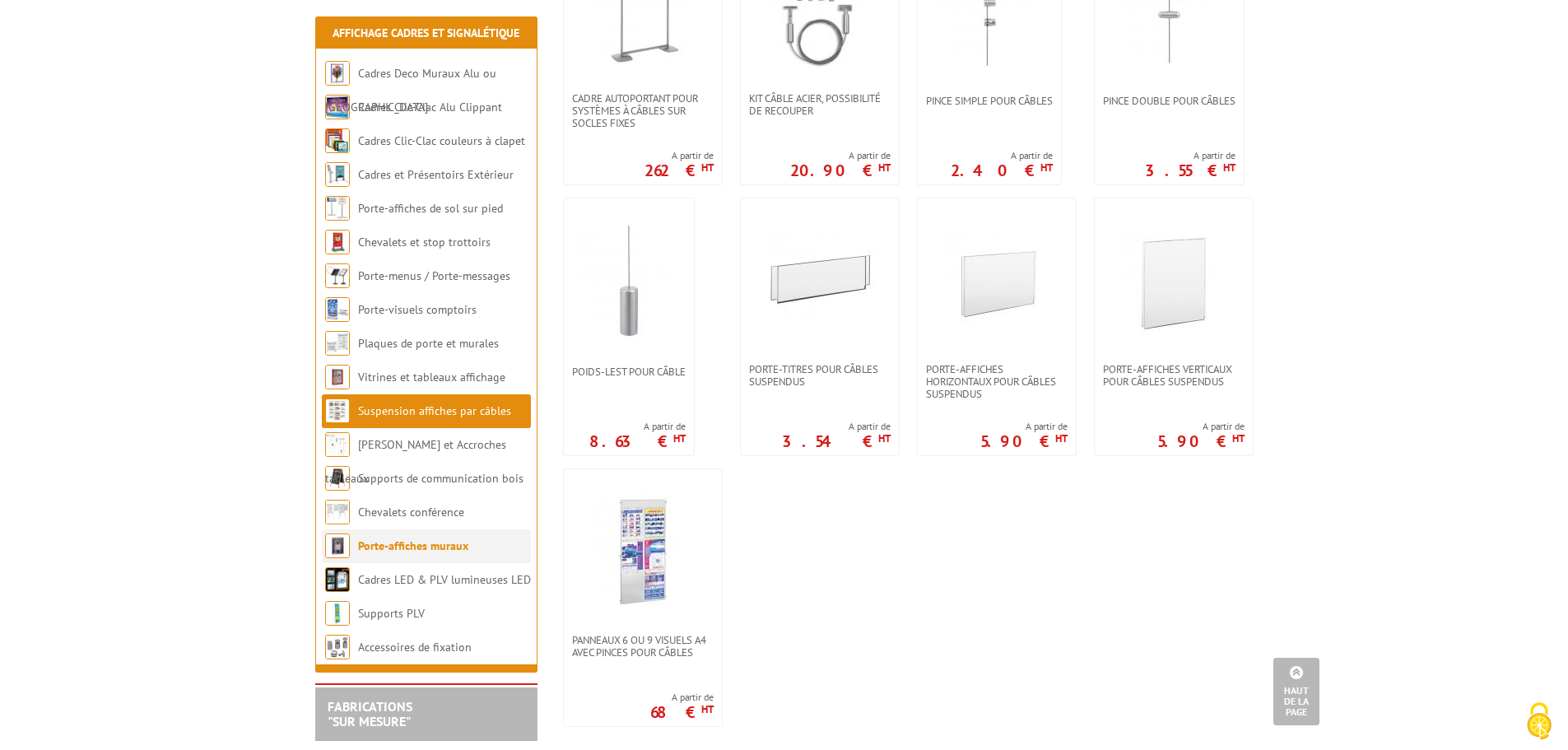
click at [406, 545] on link "Porte-affiches muraux" at bounding box center [412, 546] width 110 height 15
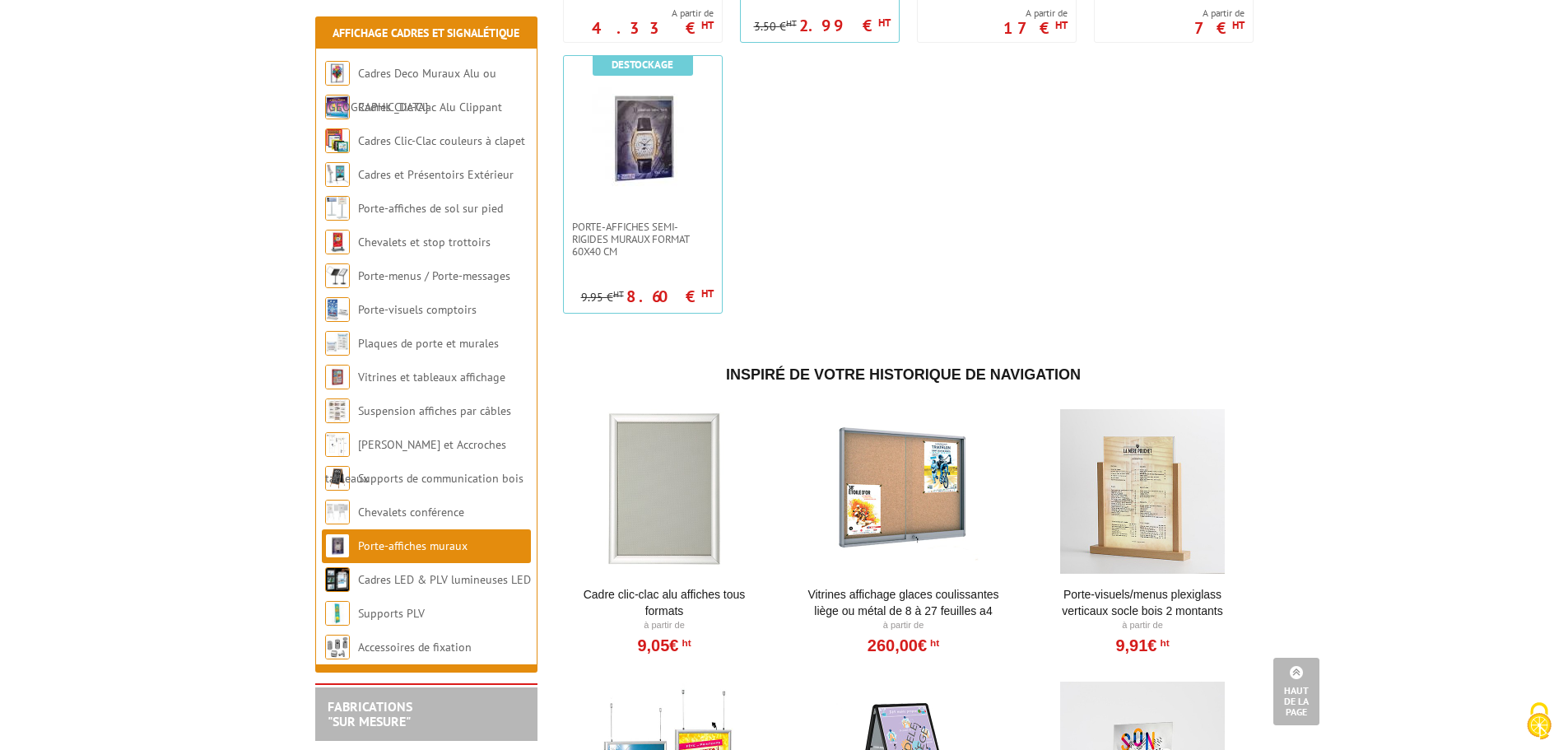
scroll to position [1399, 0]
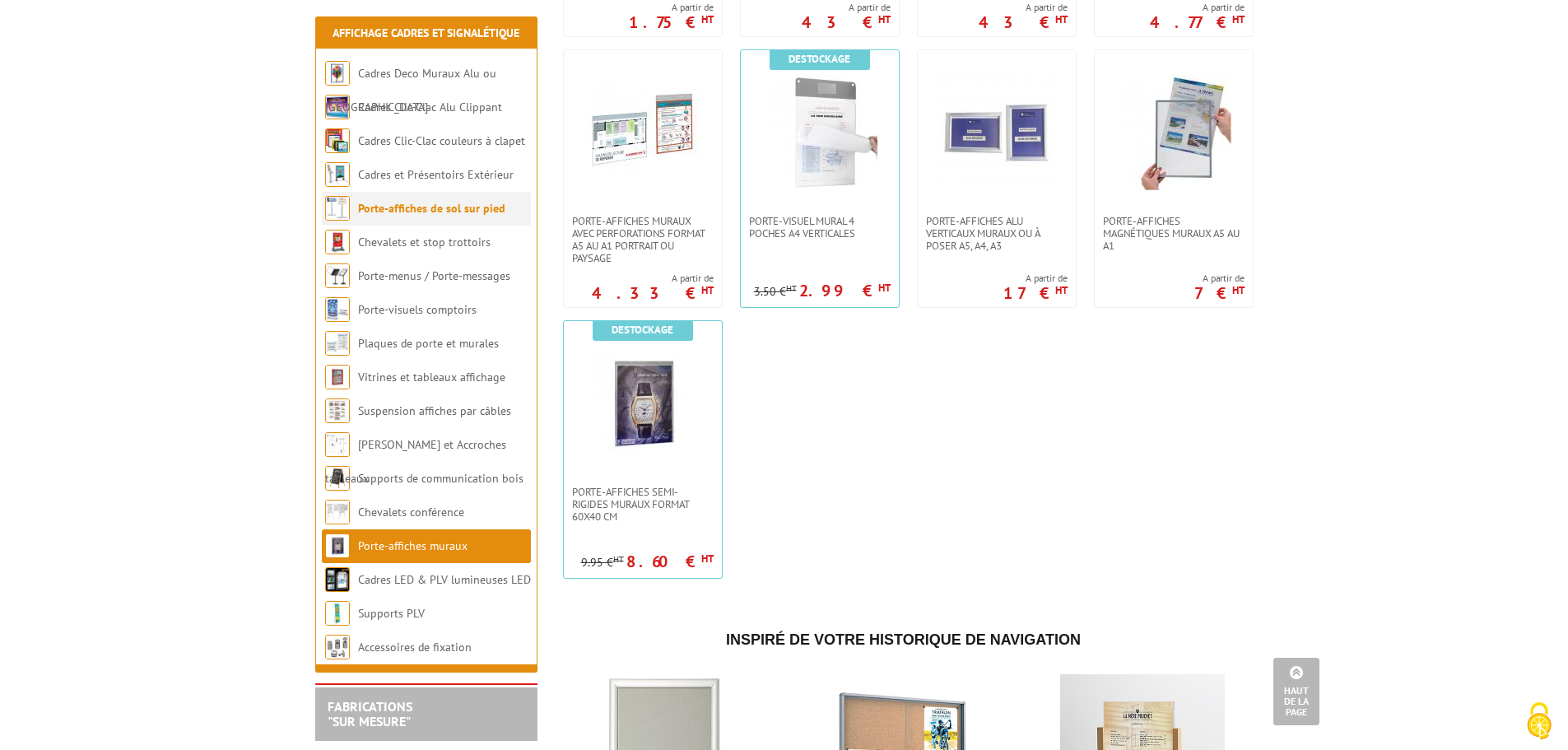
click at [405, 207] on link "Porte-affiches de sol sur pied" at bounding box center [431, 208] width 147 height 15
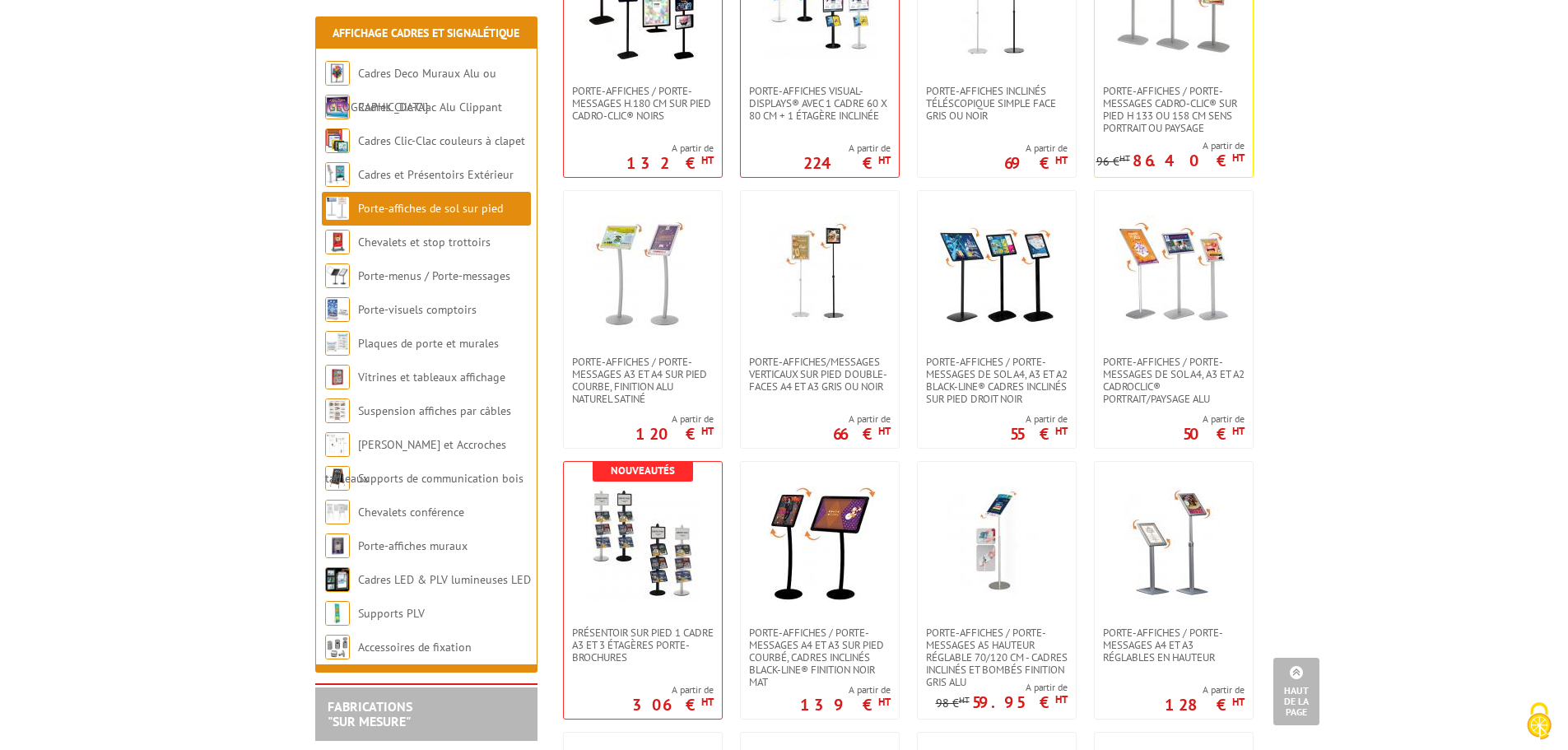
scroll to position [2079, 0]
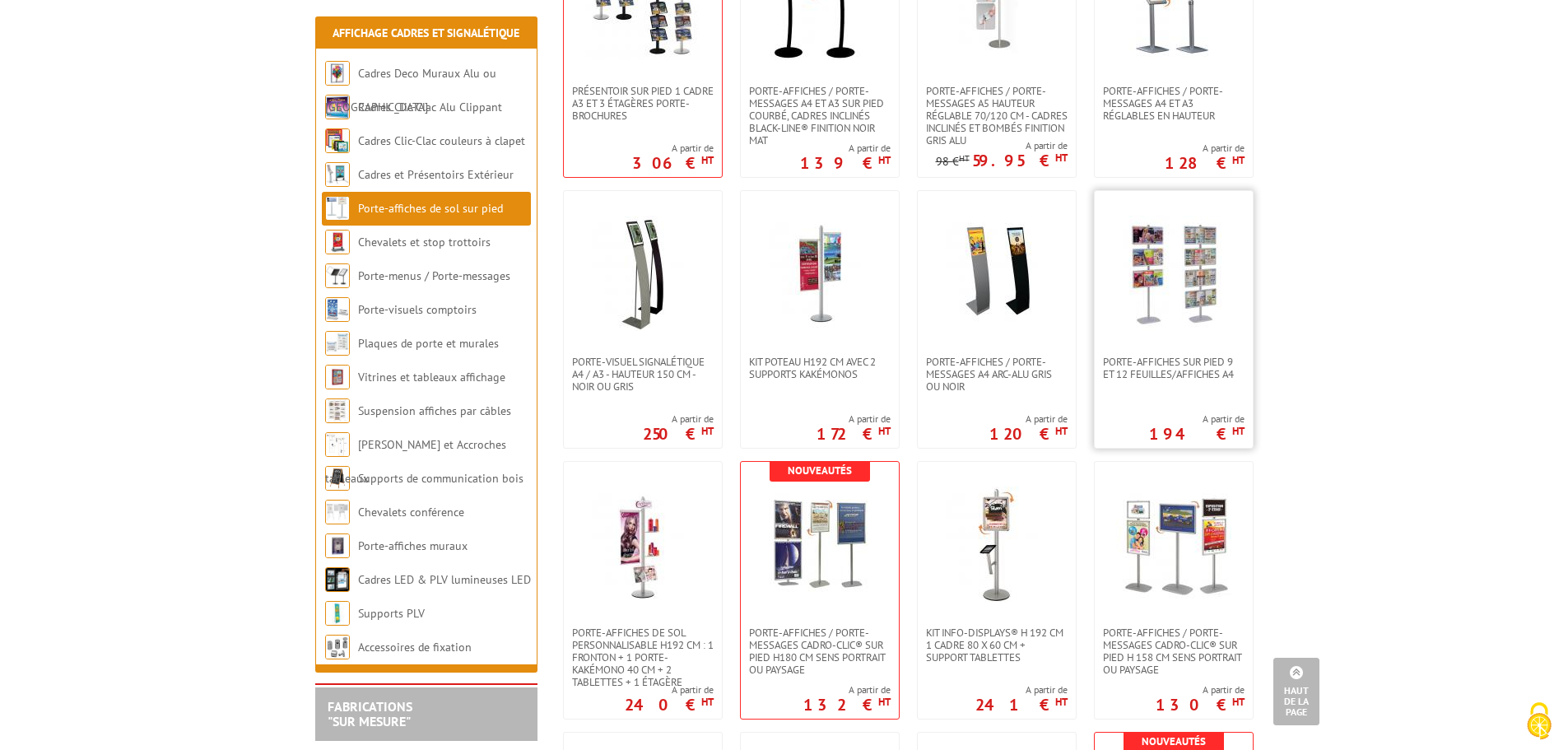
click at [1165, 260] on img at bounding box center [1174, 274] width 115 height 115
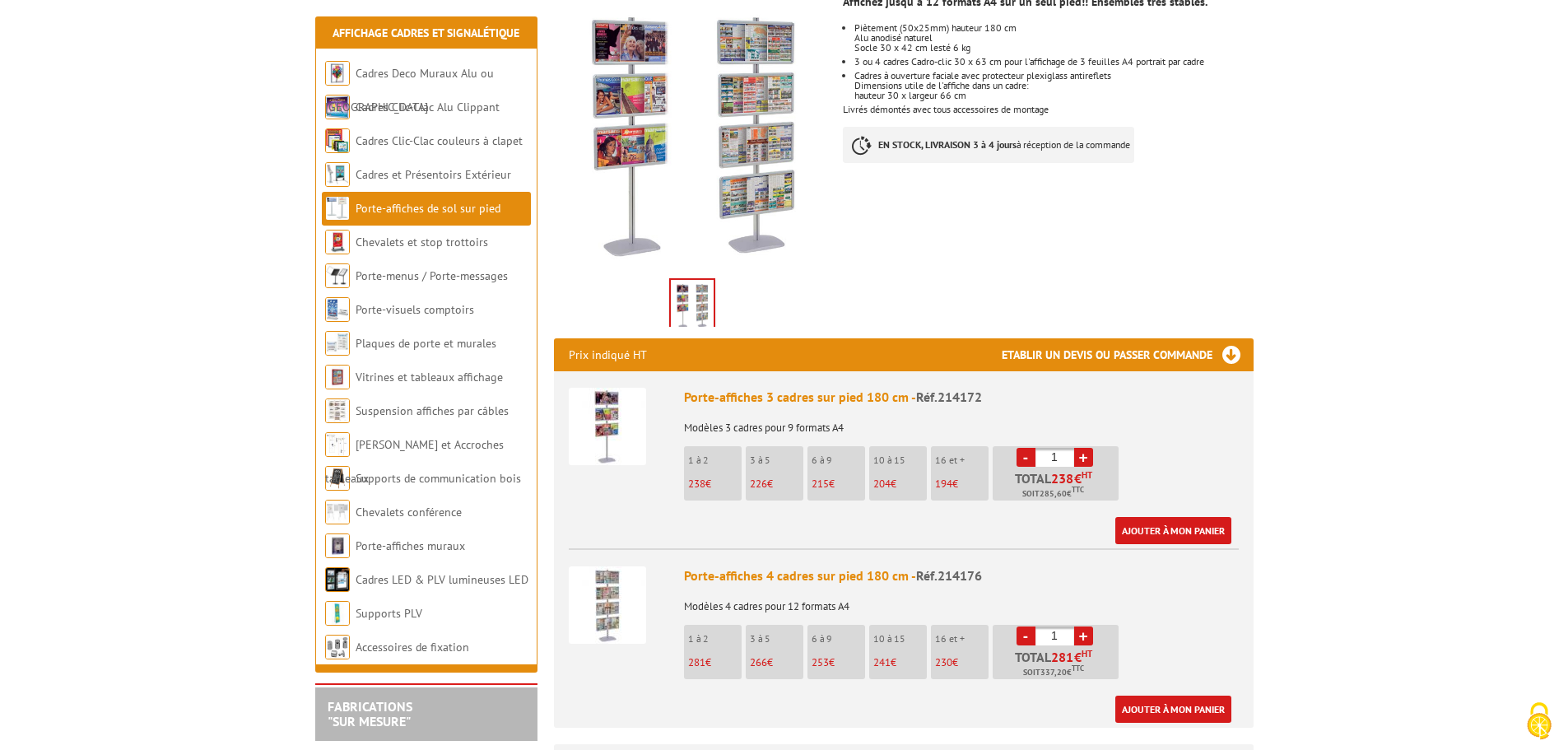
scroll to position [329, 0]
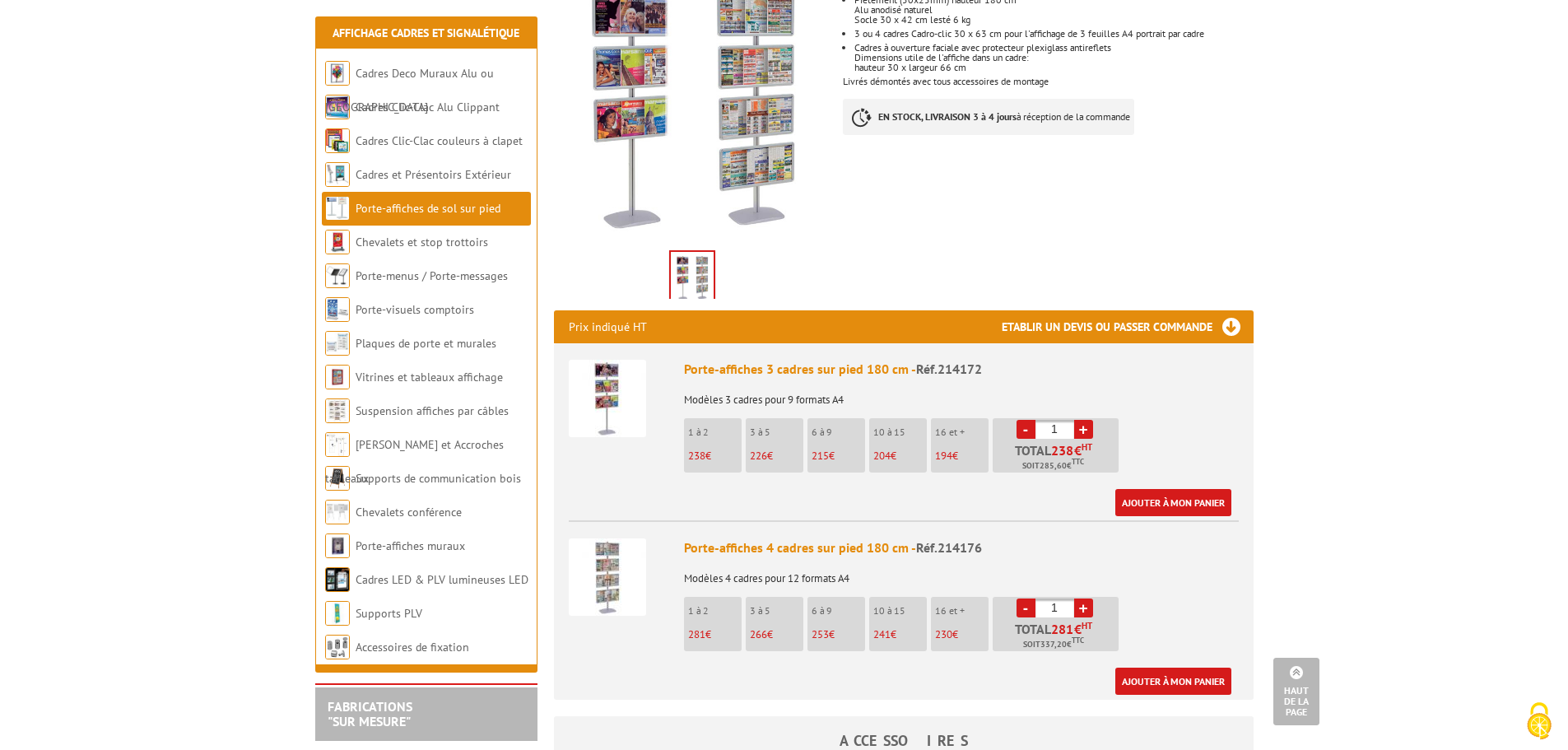
click at [619, 366] on img at bounding box center [608, 398] width 77 height 77
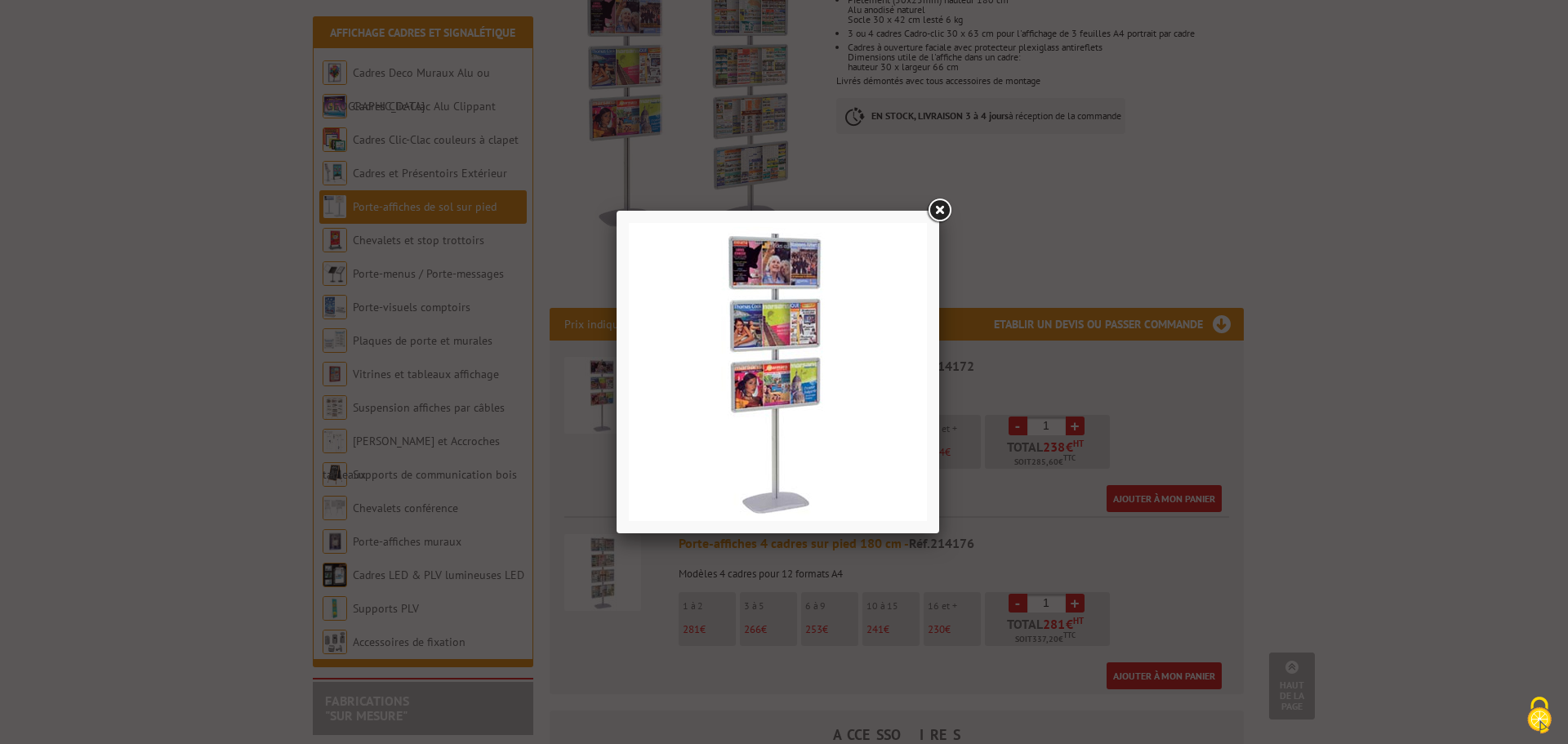
click at [792, 276] on img at bounding box center [778, 372] width 298 height 298
click at [944, 206] on link at bounding box center [939, 210] width 29 height 29
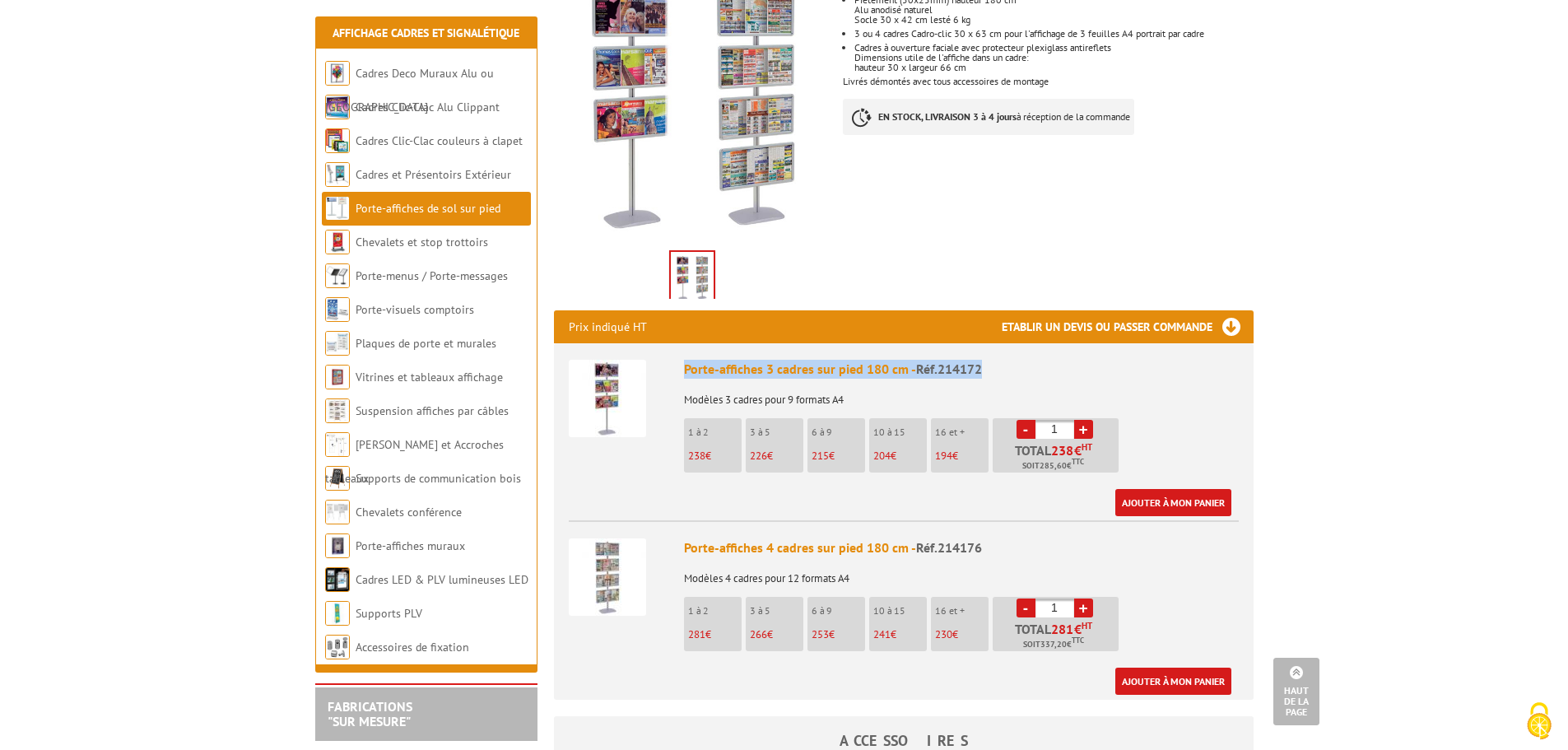
drag, startPoint x: 684, startPoint y: 349, endPoint x: 1032, endPoint y: 347, distance: 348.0
click at [1032, 359] on div "Porte-affiches 3 cadres sur pied 180 cm - Réf.214172" at bounding box center [961, 369] width 555 height 19
copy div "Porte-affiches 3 cadres sur pied 180 cm - Réf.214172"
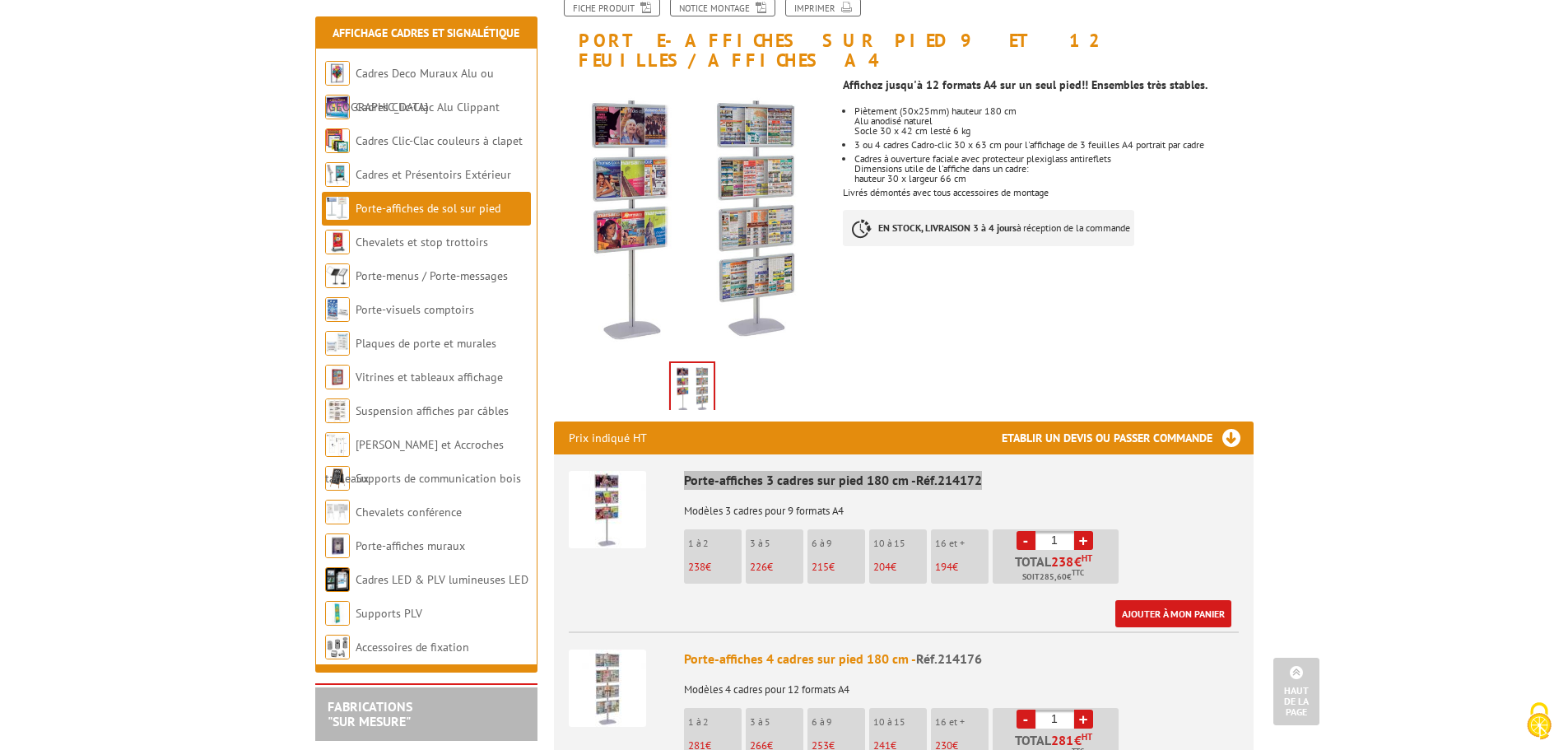
scroll to position [164, 0]
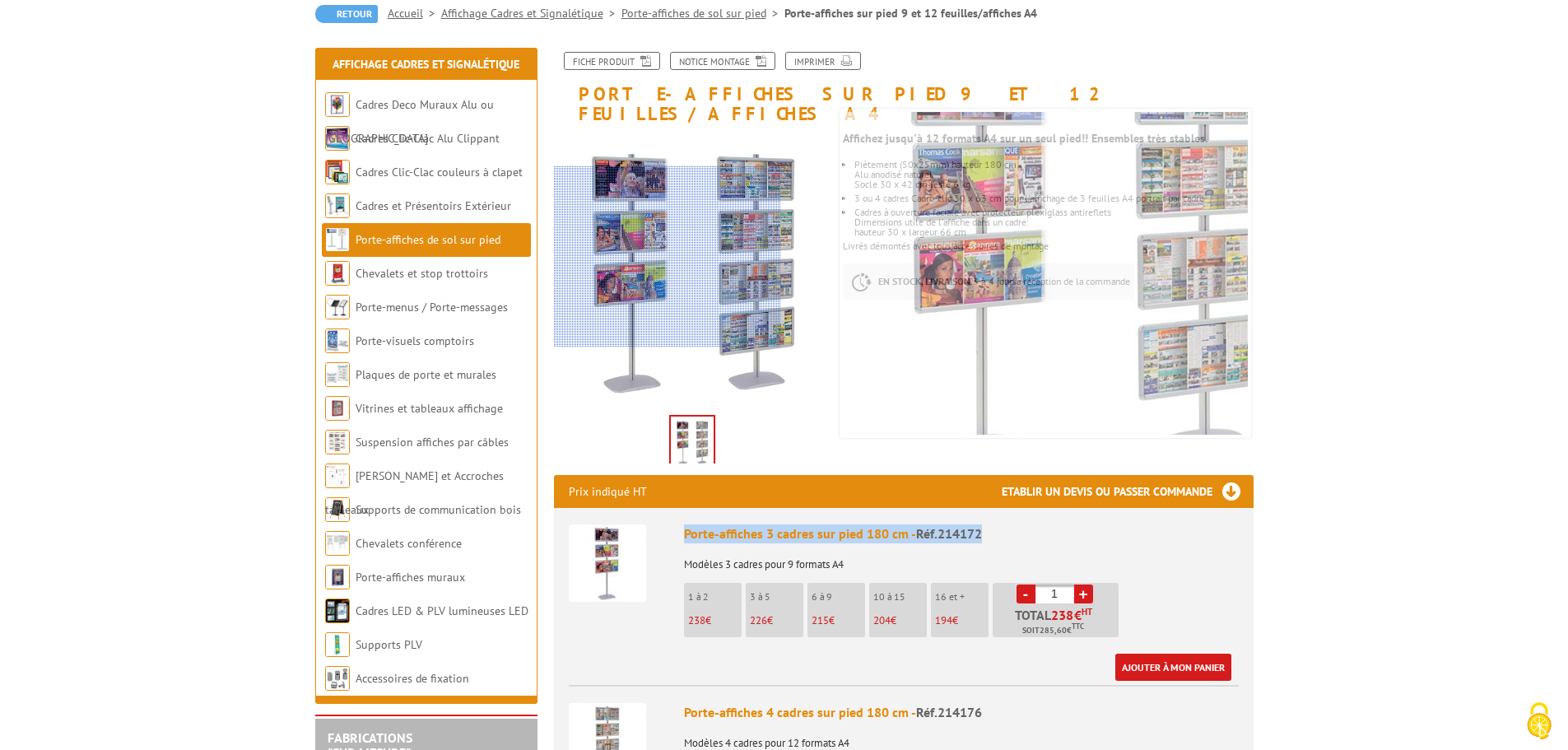
click at [617, 256] on div at bounding box center [667, 257] width 227 height 181
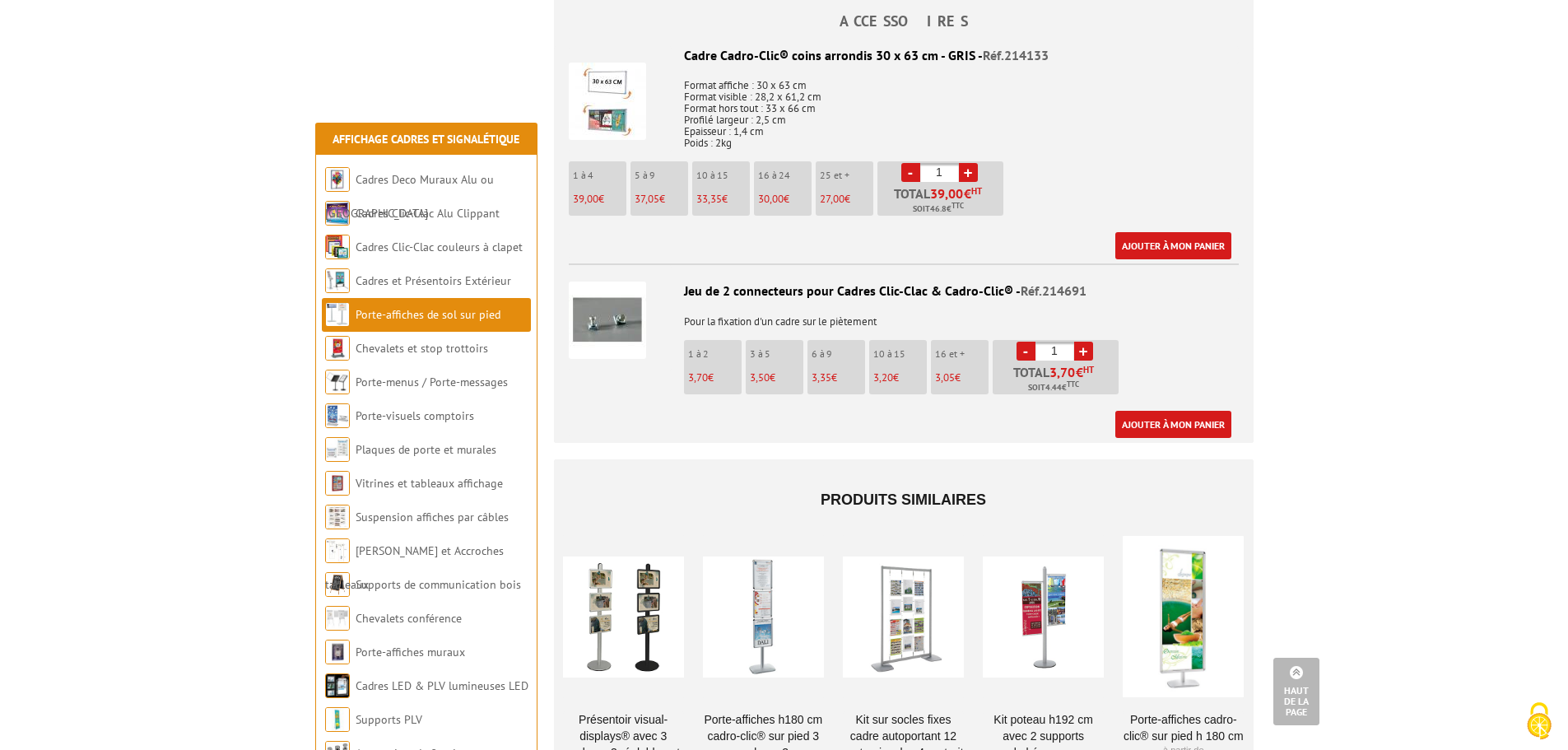
scroll to position [1235, 0]
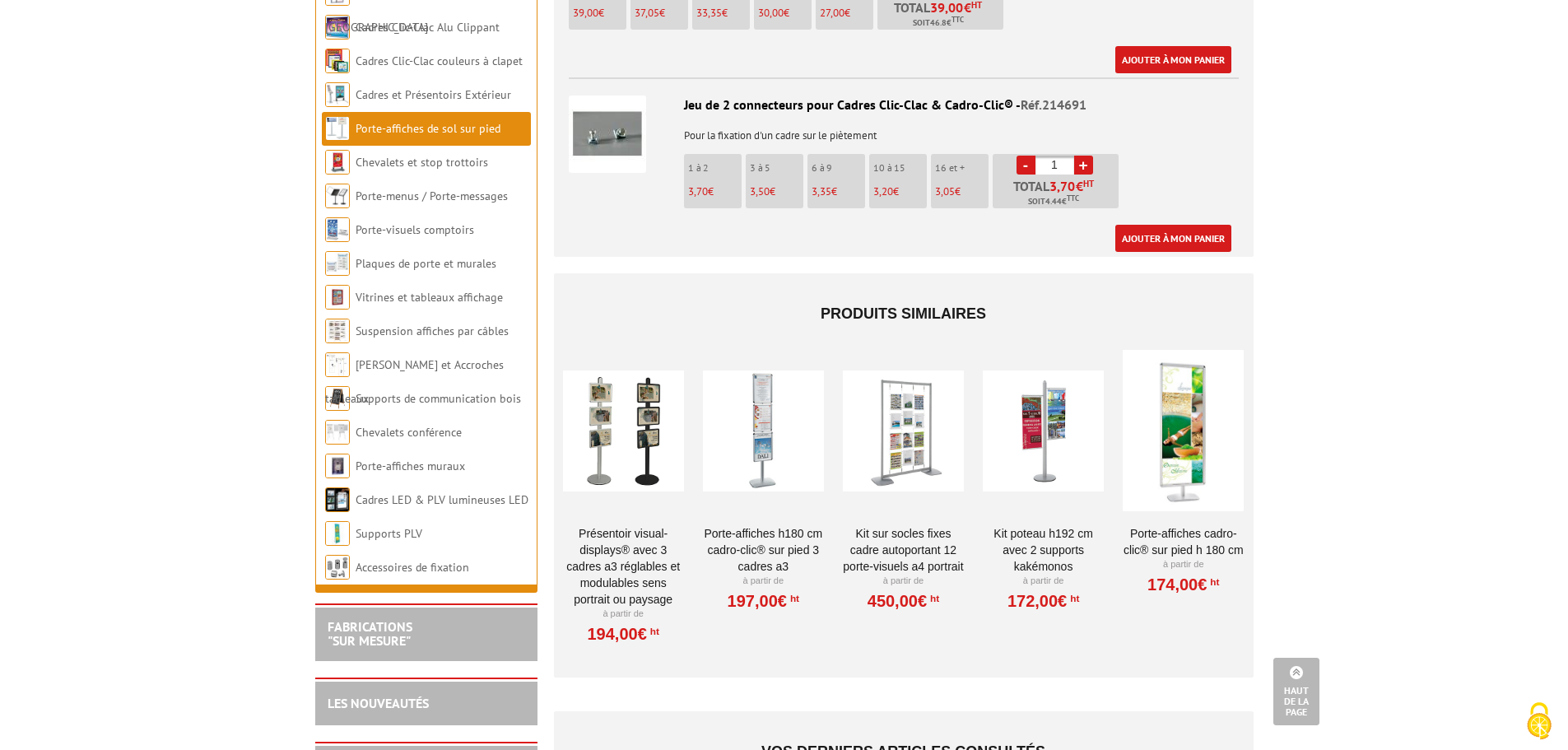
click at [574, 427] on div at bounding box center [624, 430] width 121 height 164
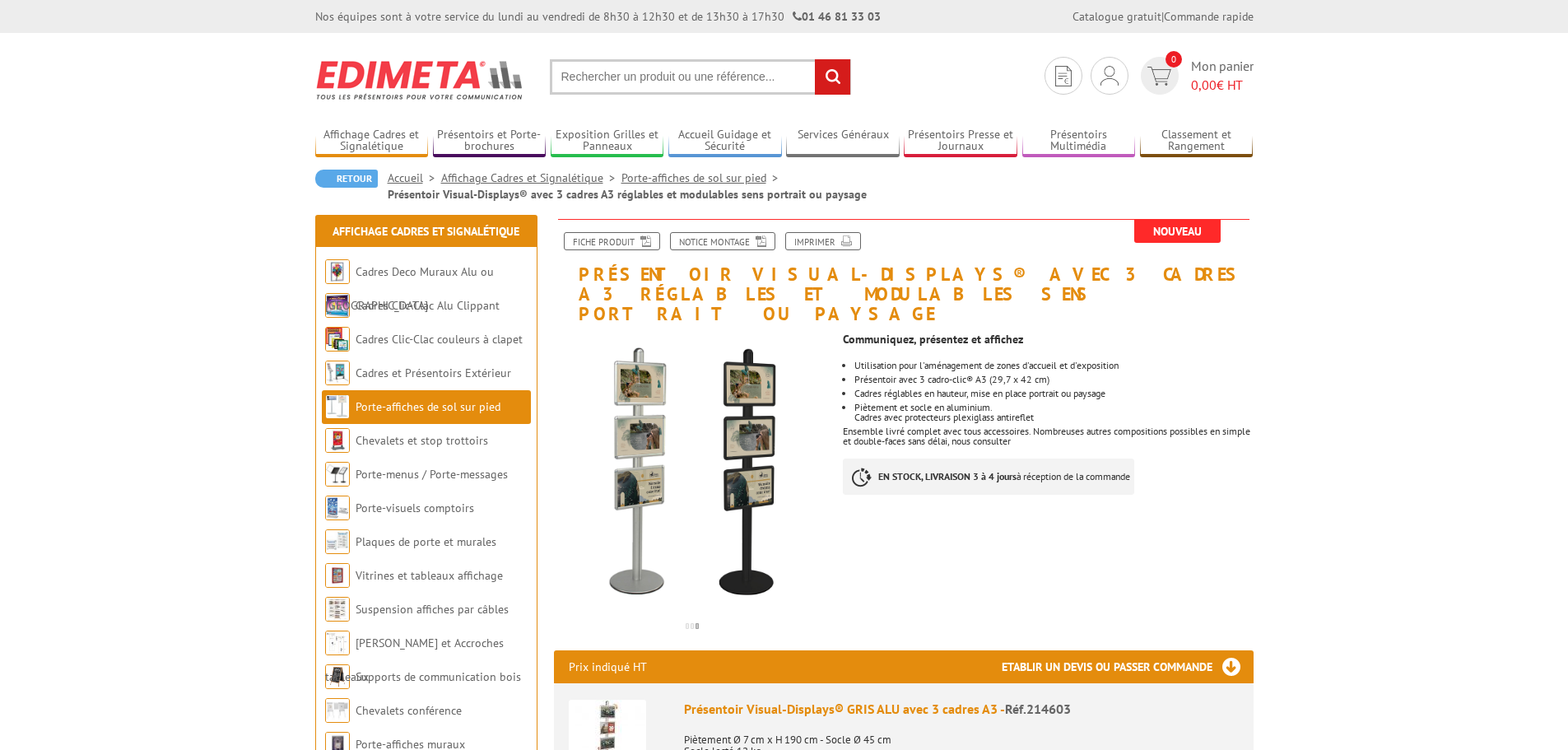
click at [626, 700] on img at bounding box center [608, 739] width 77 height 77
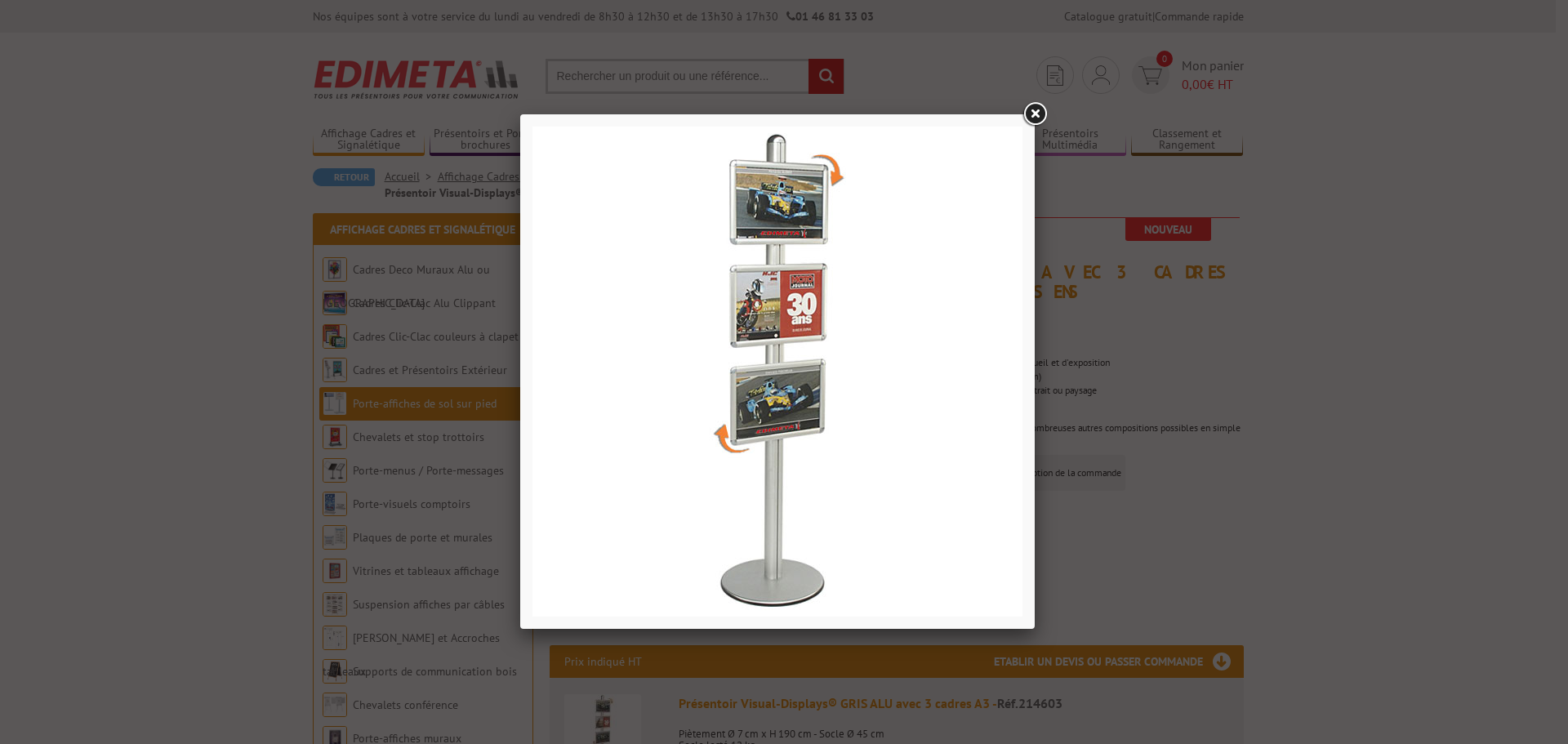
click at [1040, 114] on link at bounding box center [1034, 113] width 29 height 29
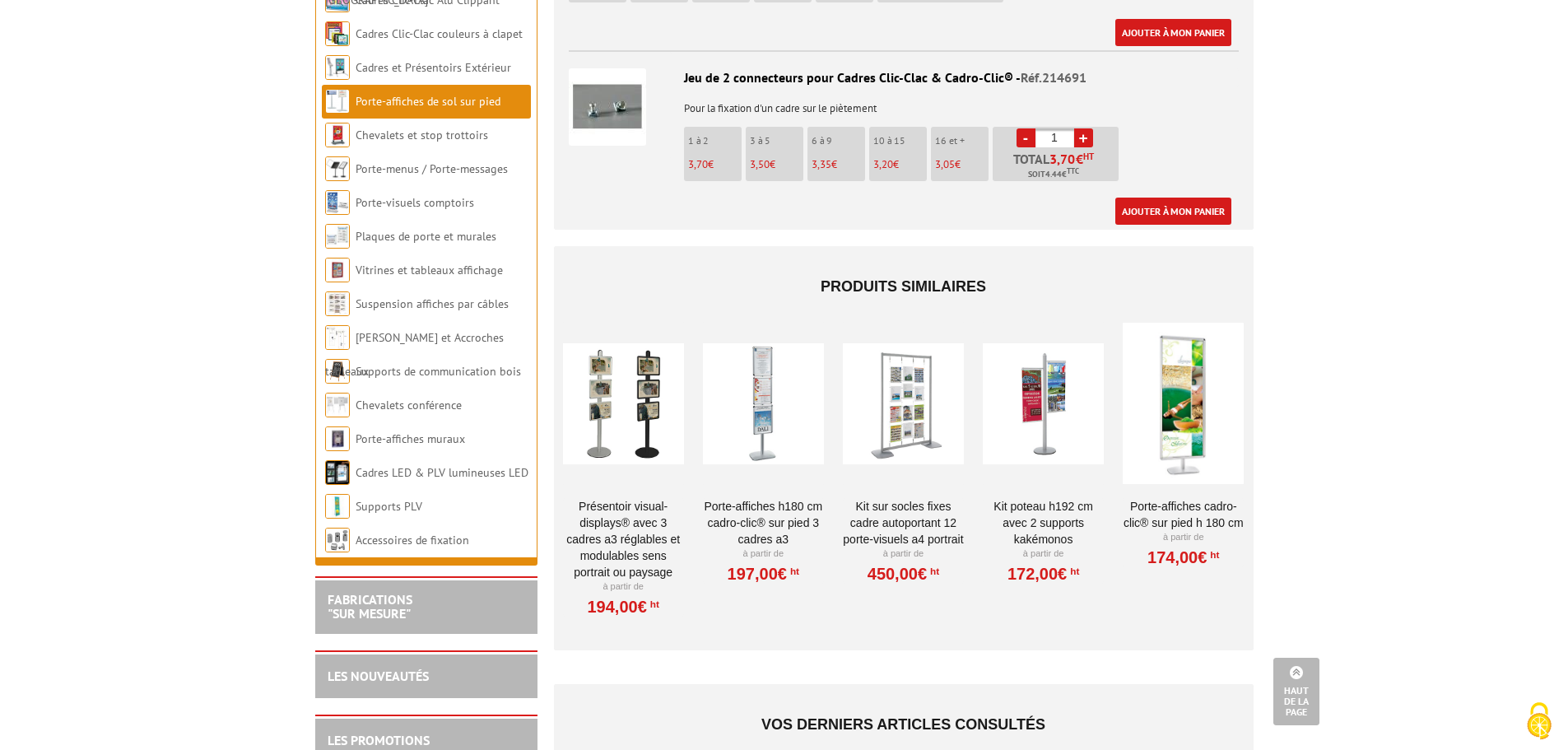
scroll to position [1317, 0]
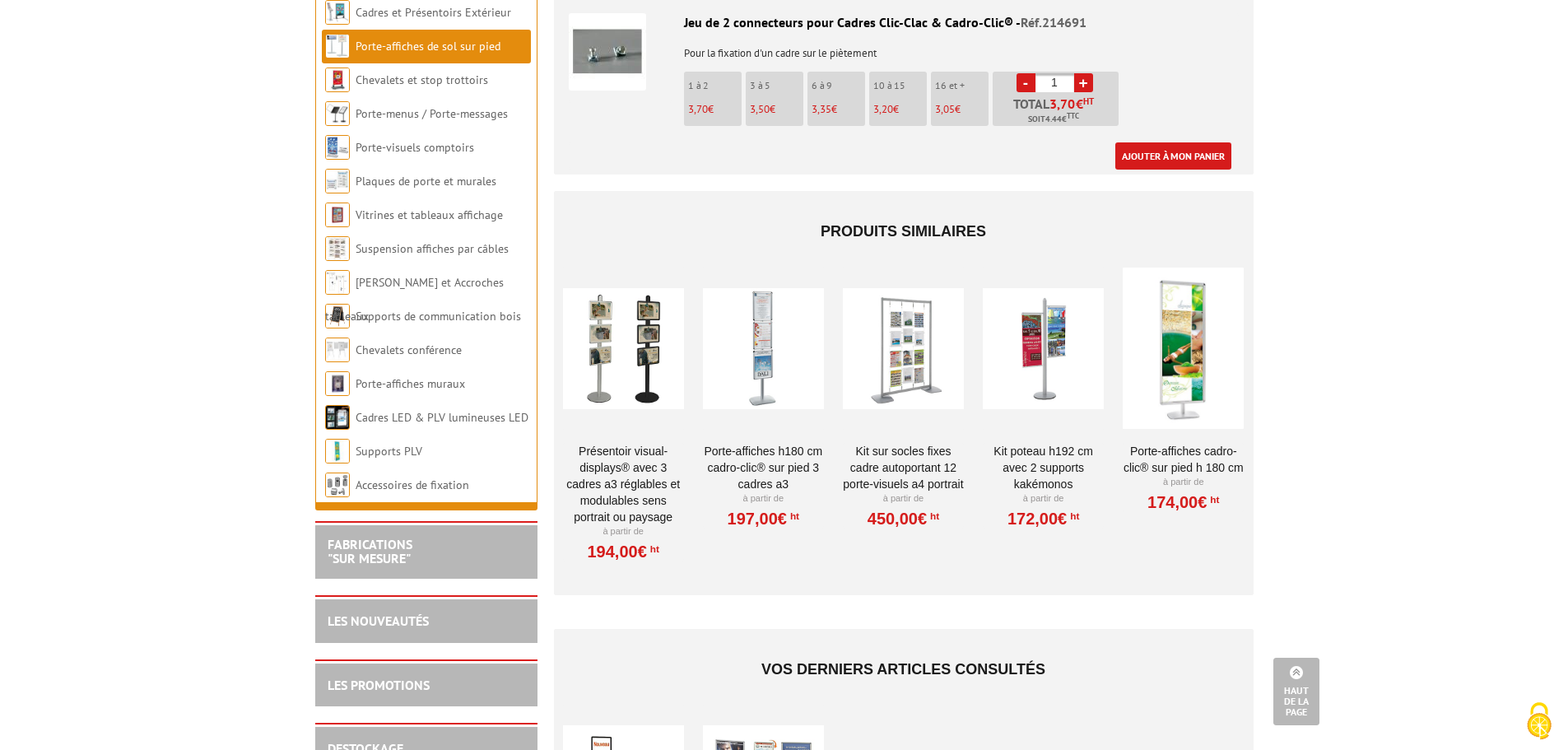
click at [766, 352] on div at bounding box center [763, 348] width 121 height 164
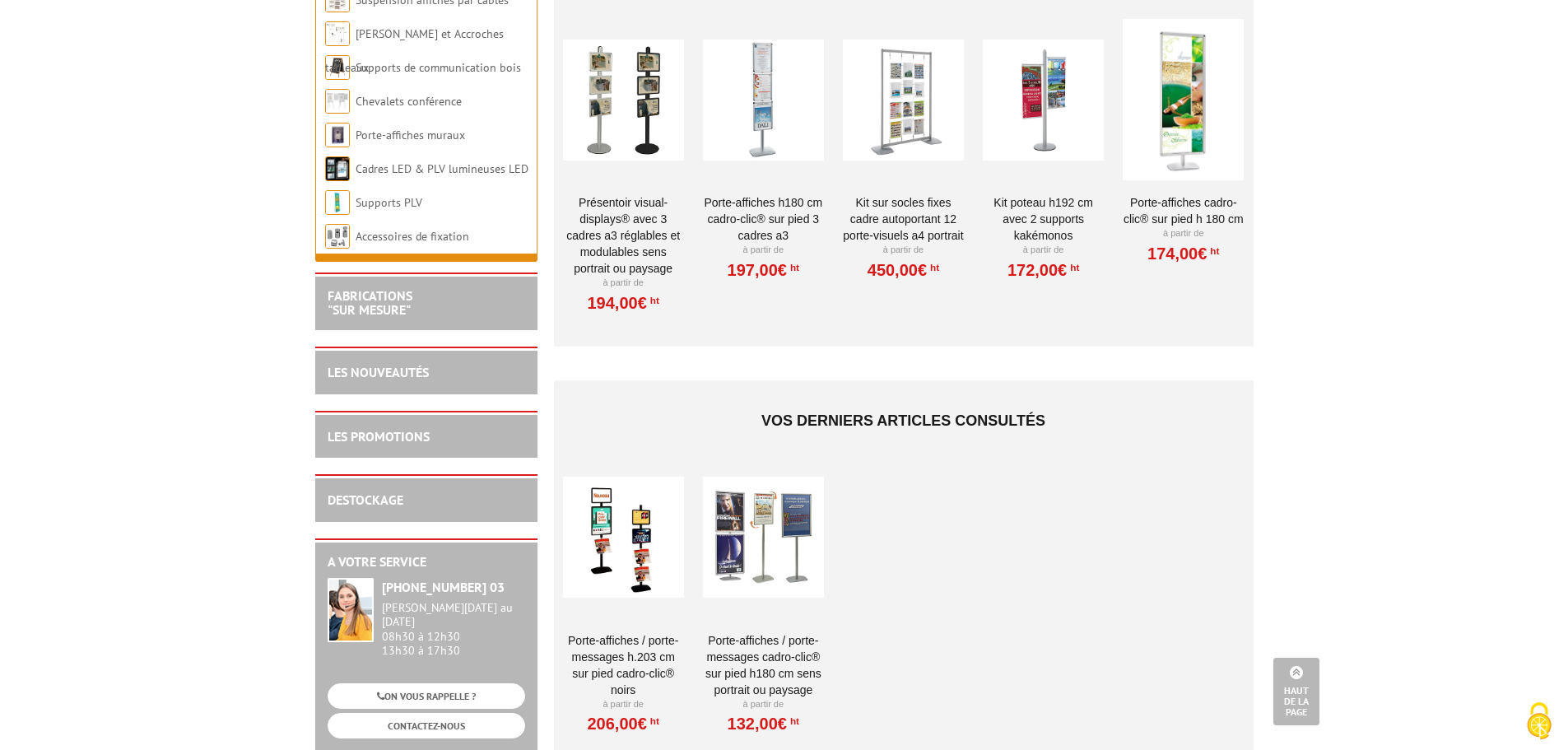
scroll to position [1563, 0]
